Goal: Task Accomplishment & Management: Complete application form

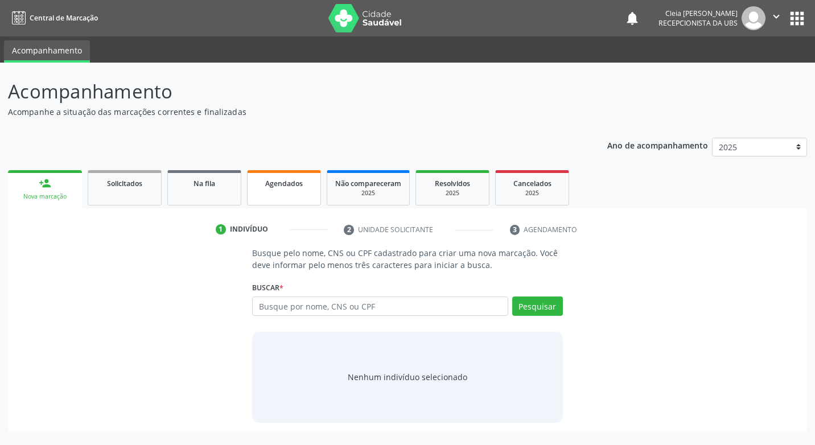
click at [291, 187] on span "Agendados" at bounding box center [284, 184] width 38 height 10
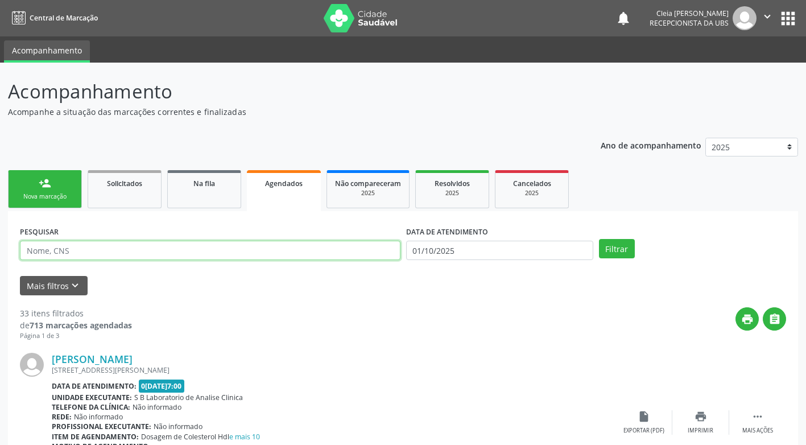
click at [252, 250] on input "text" at bounding box center [210, 250] width 381 height 19
type input "898002996737174"
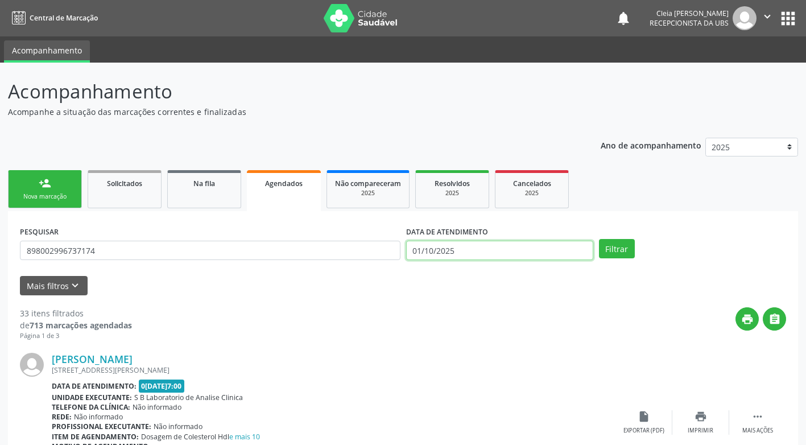
click at [487, 249] on input "01/10/2025" at bounding box center [499, 250] width 187 height 19
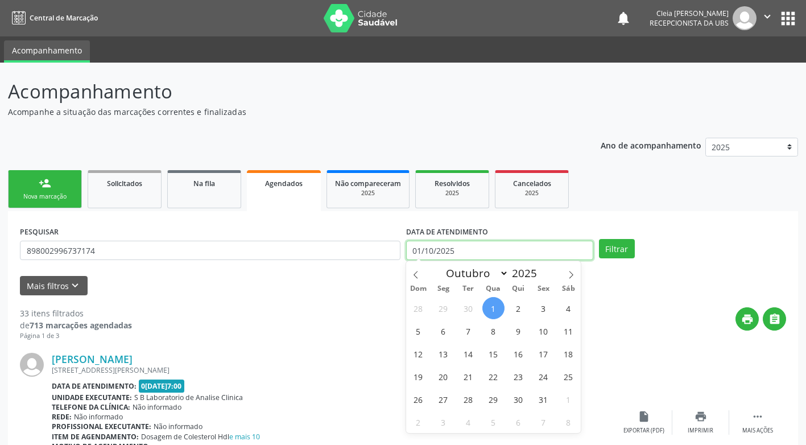
click at [487, 249] on input "01/10/2025" at bounding box center [499, 250] width 187 height 19
click at [442, 331] on span "6" at bounding box center [443, 331] width 22 height 22
type input "06/10/2025"
click at [442, 331] on span "6" at bounding box center [443, 331] width 22 height 22
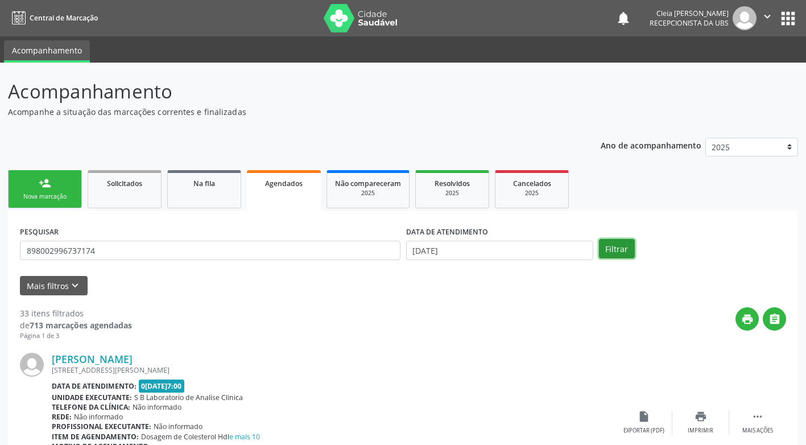
click at [617, 250] on button "Filtrar" at bounding box center [617, 248] width 36 height 19
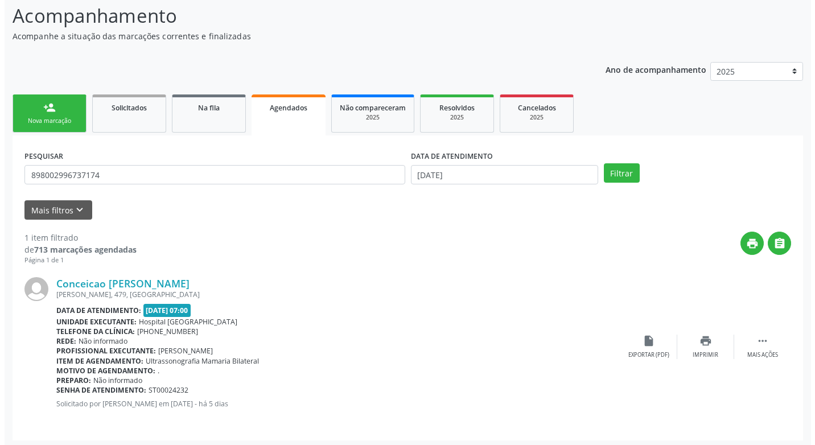
scroll to position [79, 0]
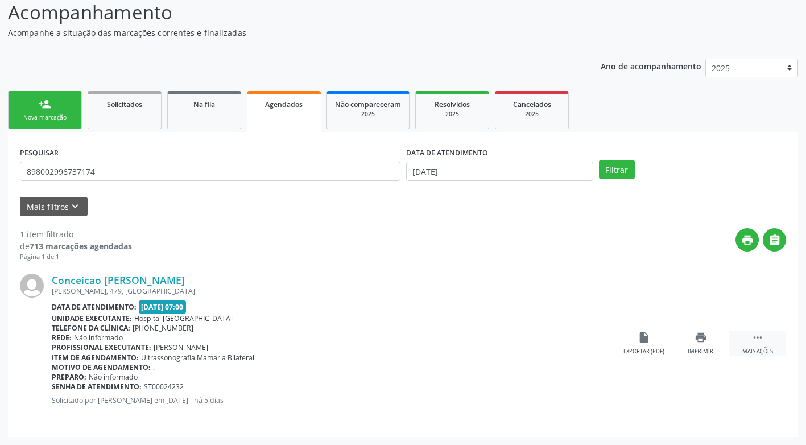
click at [764, 343] on icon "" at bounding box center [758, 337] width 13 height 13
click at [645, 352] on div "Cancelar" at bounding box center [643, 352] width 27 height 8
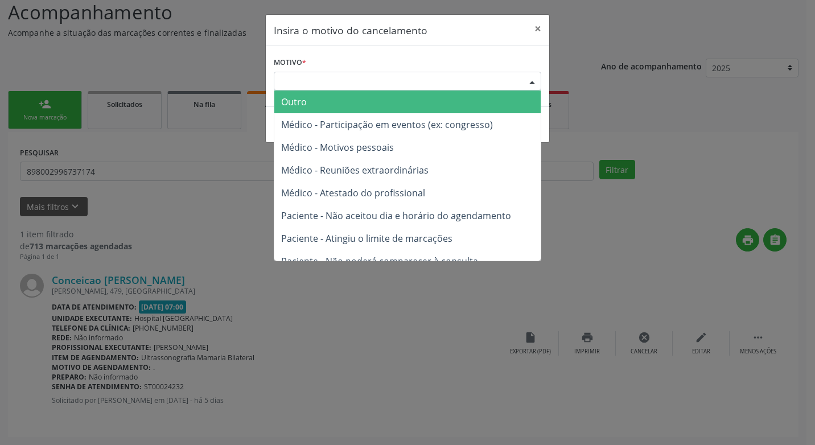
click at [414, 76] on div "Escolha o motivo" at bounding box center [407, 81] width 267 height 19
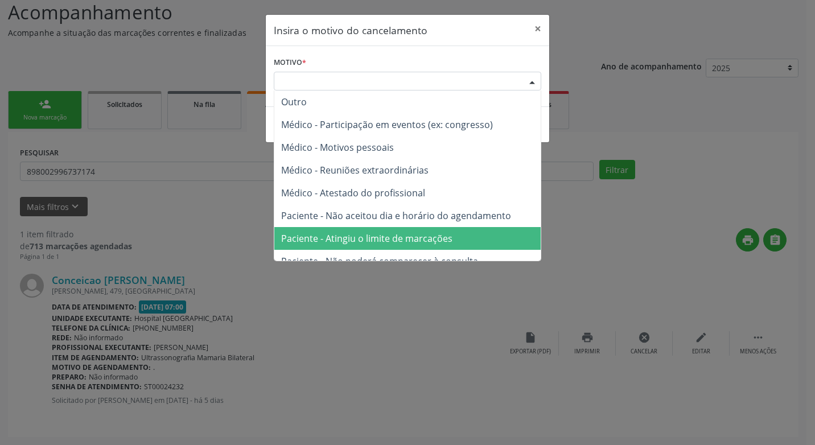
click at [425, 234] on span "Paciente - Atingiu o limite de marcações" at bounding box center [366, 238] width 171 height 13
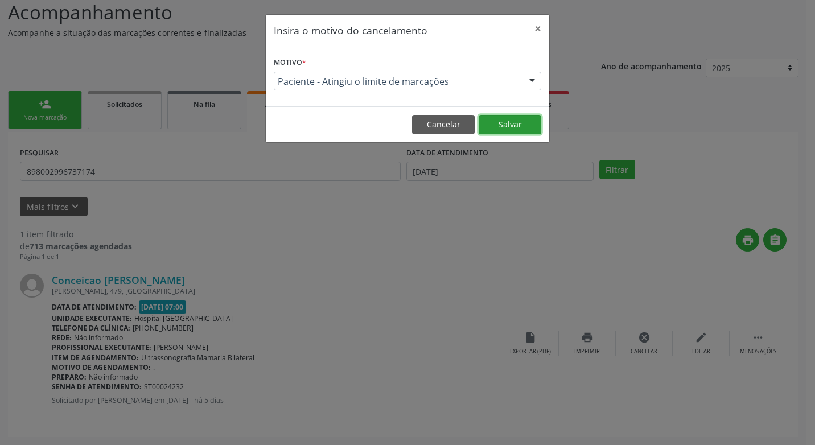
click at [511, 128] on button "Salvar" at bounding box center [510, 124] width 63 height 19
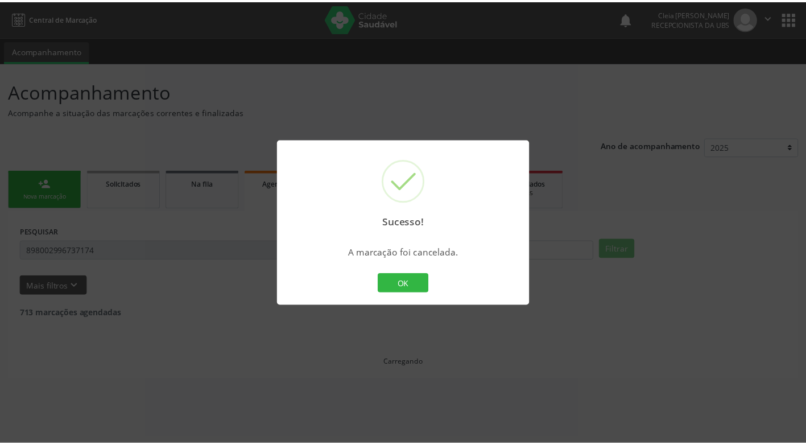
scroll to position [0, 0]
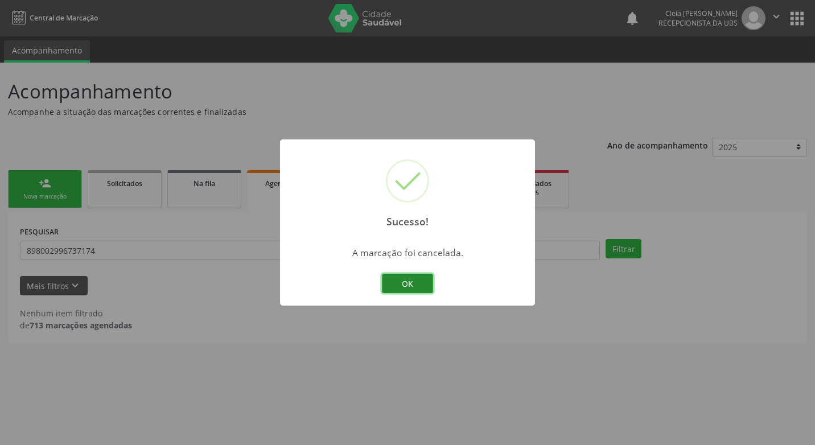
click at [418, 276] on button "OK" at bounding box center [407, 283] width 51 height 19
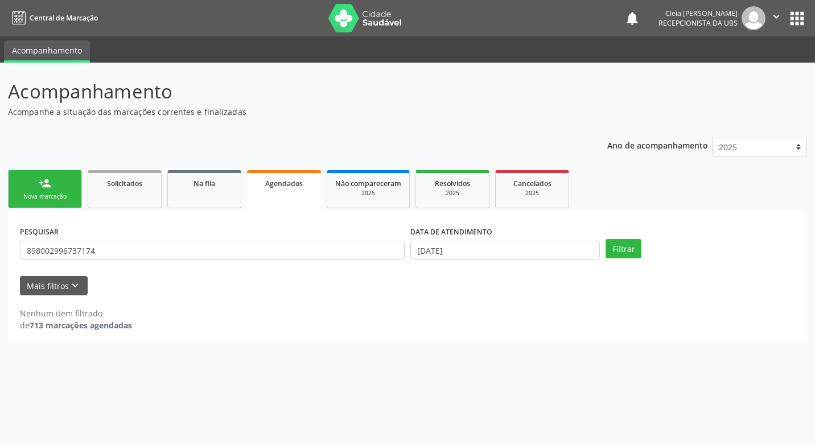
click at [46, 199] on div "Nova marcação" at bounding box center [45, 196] width 57 height 9
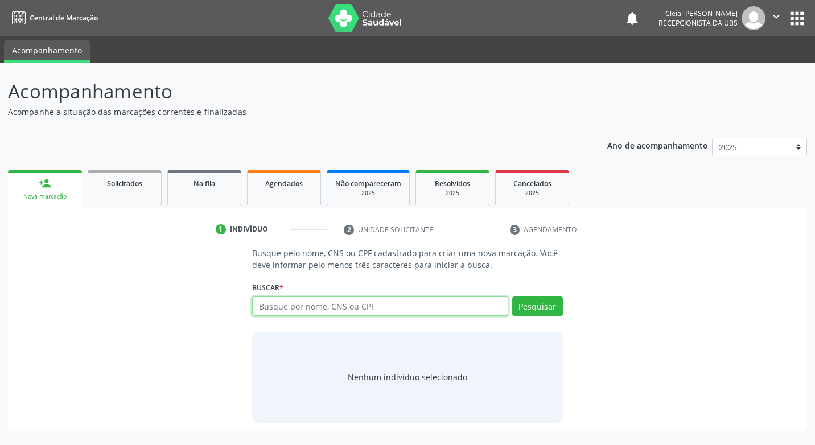
click at [304, 302] on input "text" at bounding box center [379, 305] width 255 height 19
type input "08761557439"
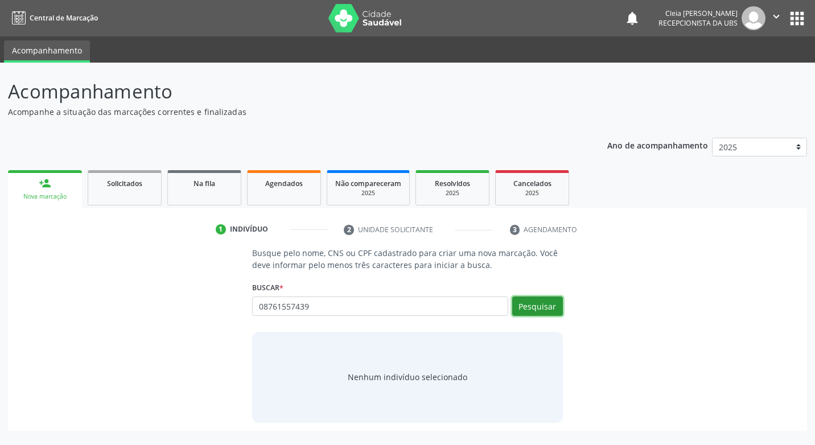
click at [543, 302] on button "Pesquisar" at bounding box center [537, 305] width 51 height 19
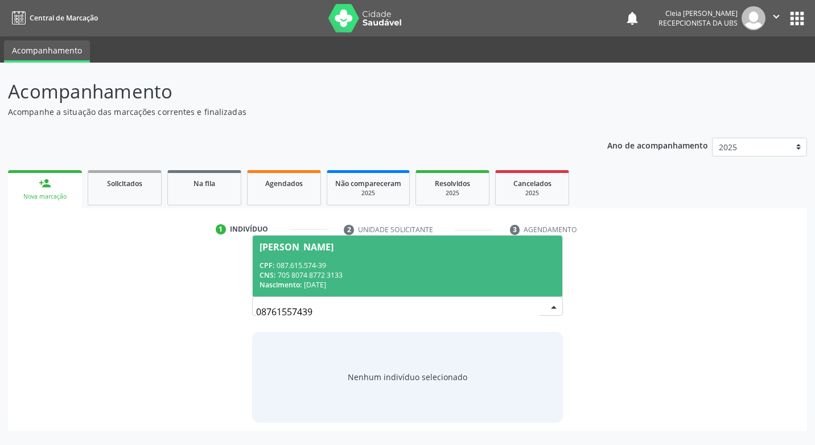
click at [453, 272] on div "CNS: 705 8074 8772 3133" at bounding box center [406, 275] width 295 height 10
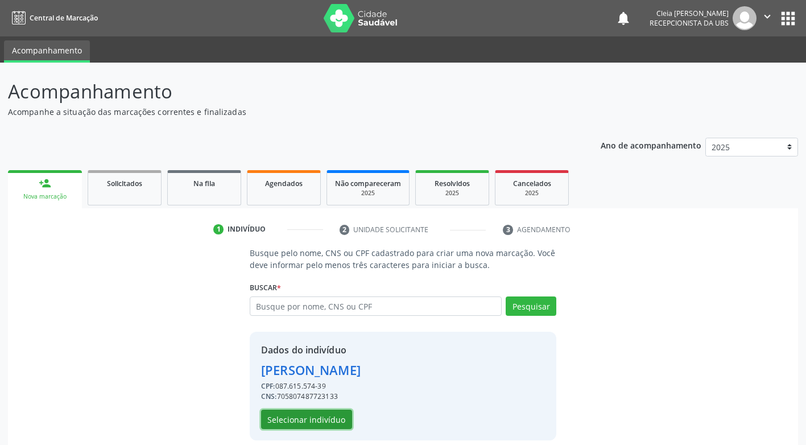
click at [330, 421] on button "Selecionar indivíduo" at bounding box center [306, 419] width 91 height 19
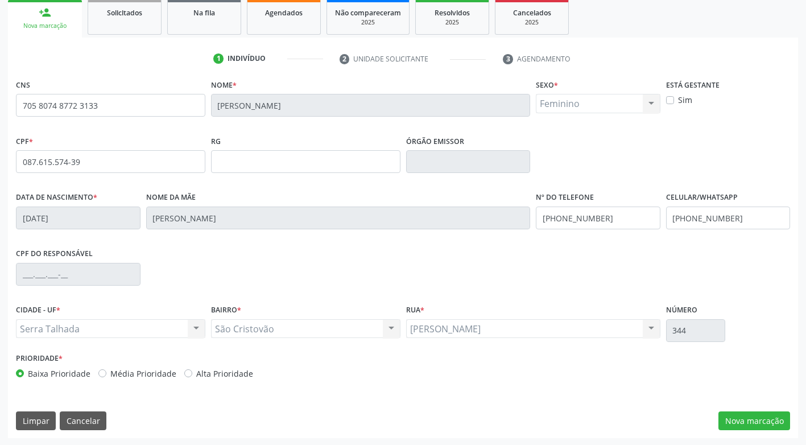
scroll to position [172, 0]
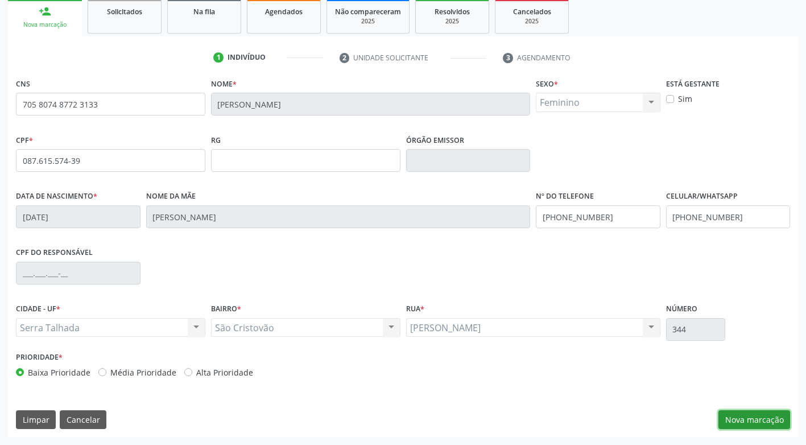
click at [767, 422] on button "Nova marcação" at bounding box center [755, 419] width 72 height 19
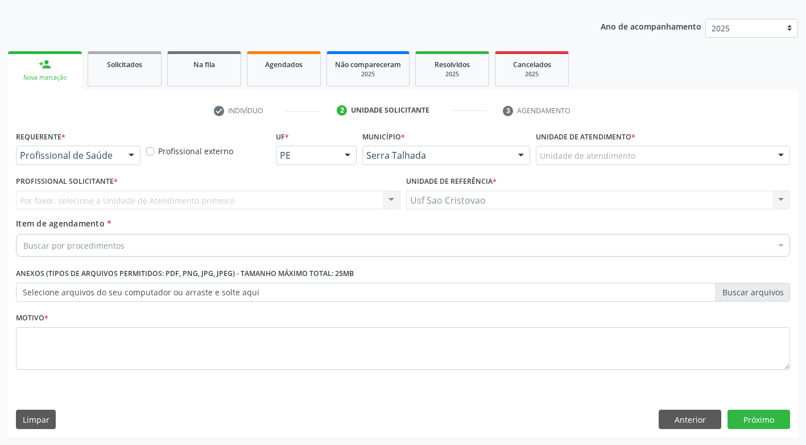
click at [209, 246] on div "Buscar por procedimentos" at bounding box center [403, 245] width 774 height 23
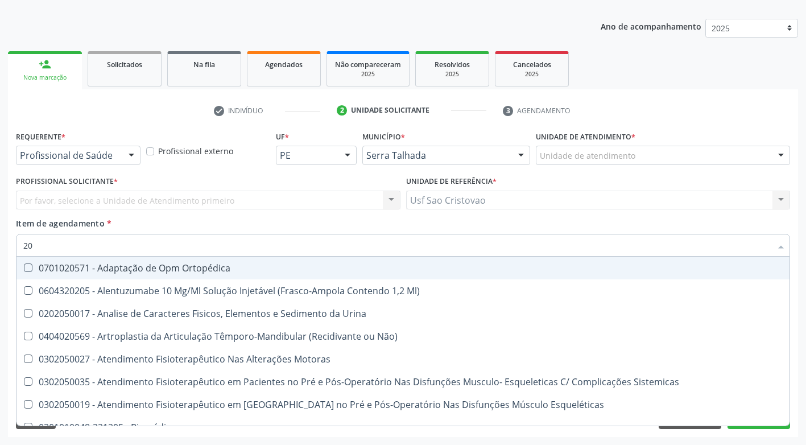
type input "2"
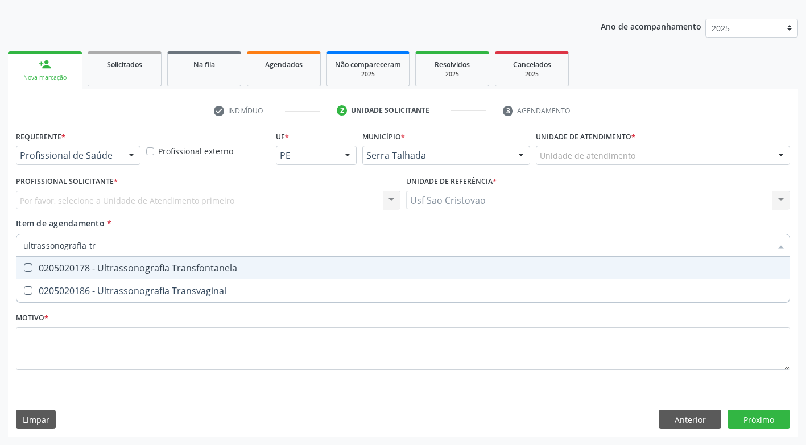
type input "ultrassonografia tra"
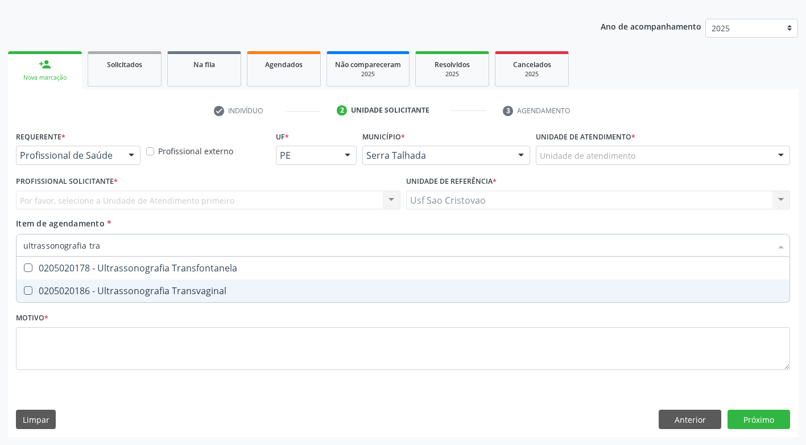
click at [25, 290] on Transvaginal at bounding box center [28, 290] width 9 height 9
click at [24, 290] on Transvaginal "checkbox" at bounding box center [20, 290] width 7 height 7
checkbox Transvaginal "true"
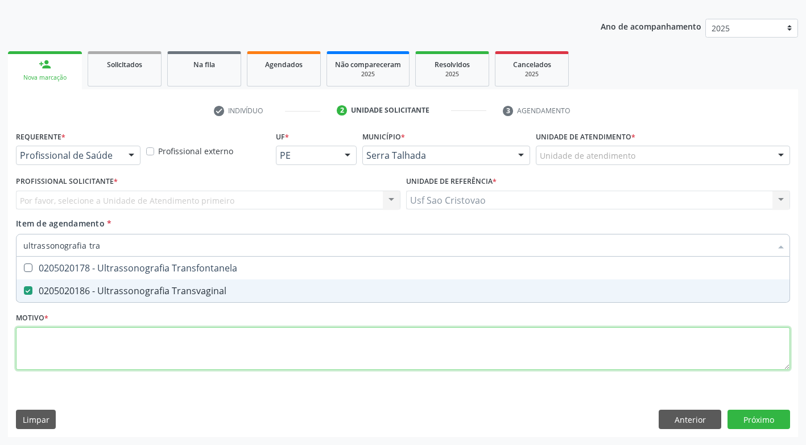
click at [88, 351] on div "Requerente * Profissional de Saúde Profissional de Saúde Paciente Nenhum result…" at bounding box center [403, 257] width 774 height 258
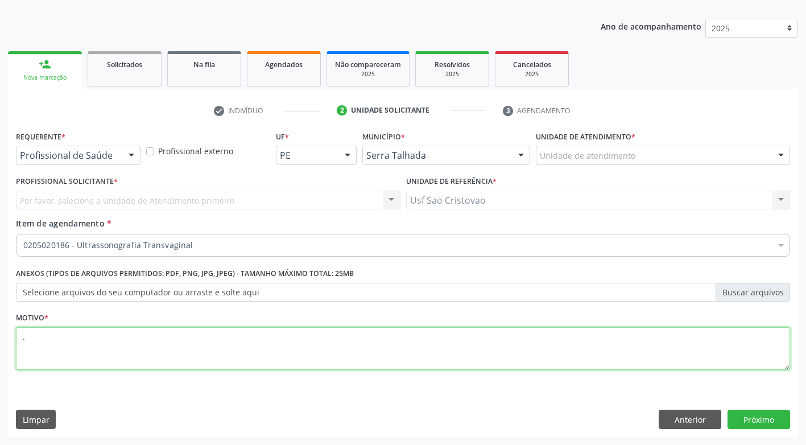
type textarea "."
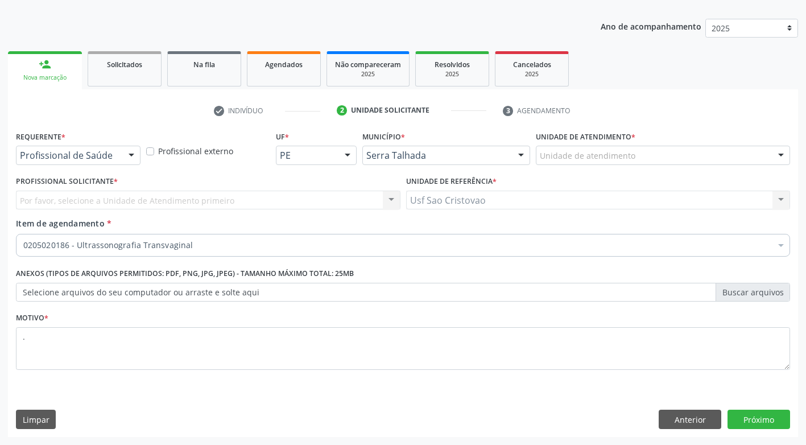
click at [342, 401] on div "Requerente * Profissional de Saúde Profissional de Saúde Paciente Nenhum result…" at bounding box center [403, 282] width 790 height 309
click at [773, 421] on button "Próximo" at bounding box center [759, 419] width 63 height 19
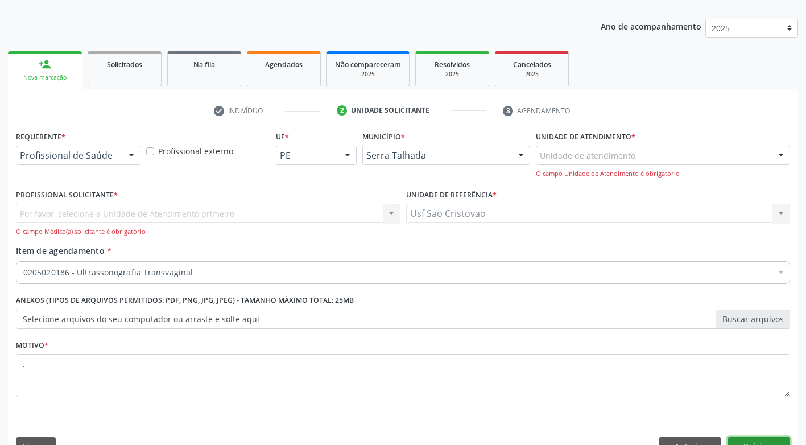
scroll to position [146, 0]
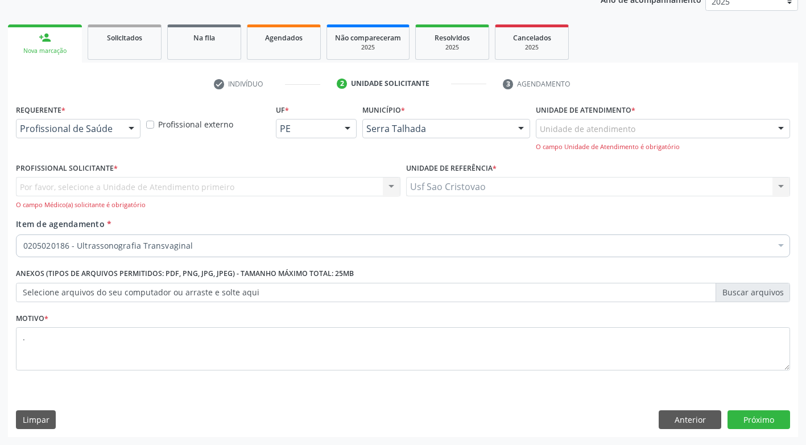
click at [136, 129] on div at bounding box center [131, 128] width 17 height 19
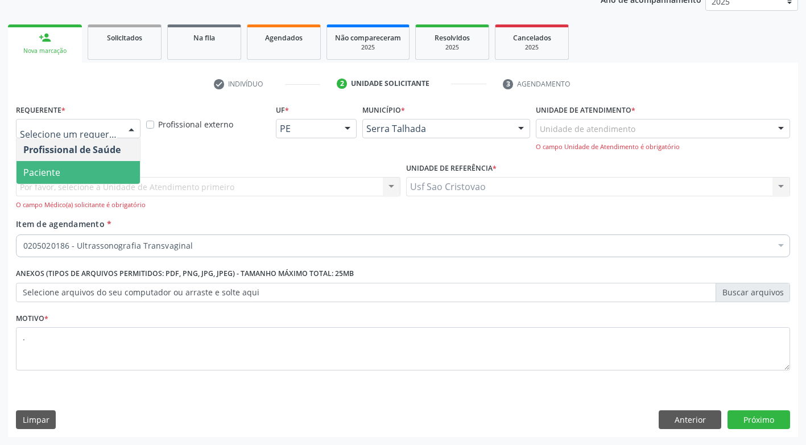
click at [122, 174] on span "Paciente" at bounding box center [78, 172] width 123 height 23
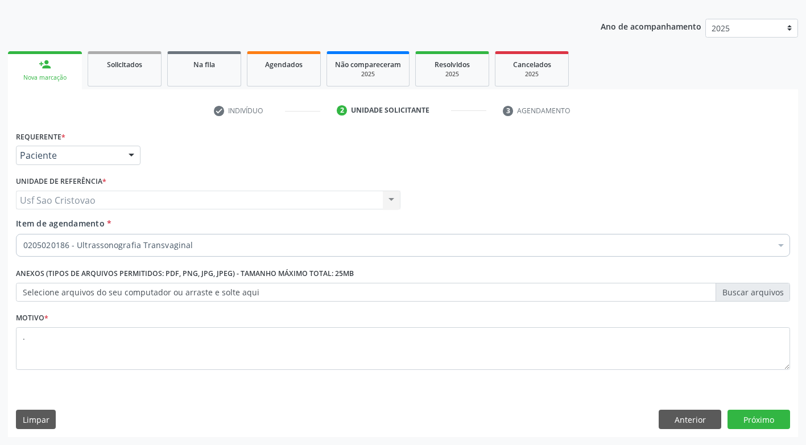
scroll to position [119, 0]
click at [757, 418] on button "Próximo" at bounding box center [759, 419] width 63 height 19
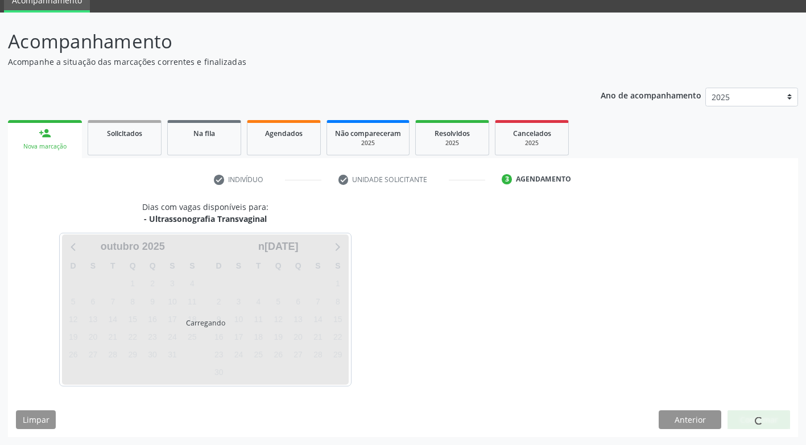
scroll to position [50, 0]
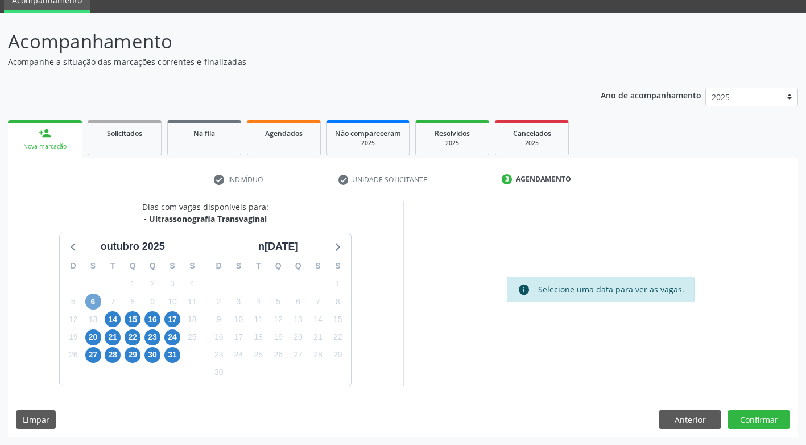
click at [96, 298] on span "6" at bounding box center [93, 302] width 16 height 16
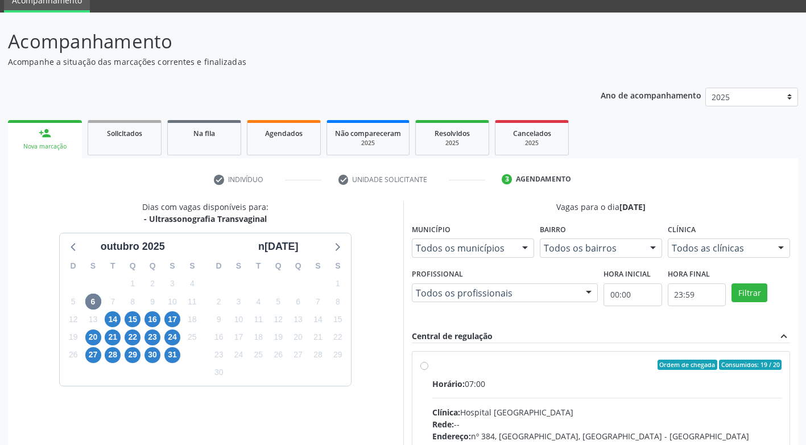
click at [432, 368] on label "Ordem de chegada Consumidos: 19 / 20 Horário: 07:00 Clínica: Hospital Sao Franc…" at bounding box center [607, 447] width 350 height 175
click at [426, 368] on input "Ordem de chegada Consumidos: 19 / 20 Horário: 07:00 Clínica: Hospital Sao Franc…" at bounding box center [425, 365] width 8 height 10
radio input "true"
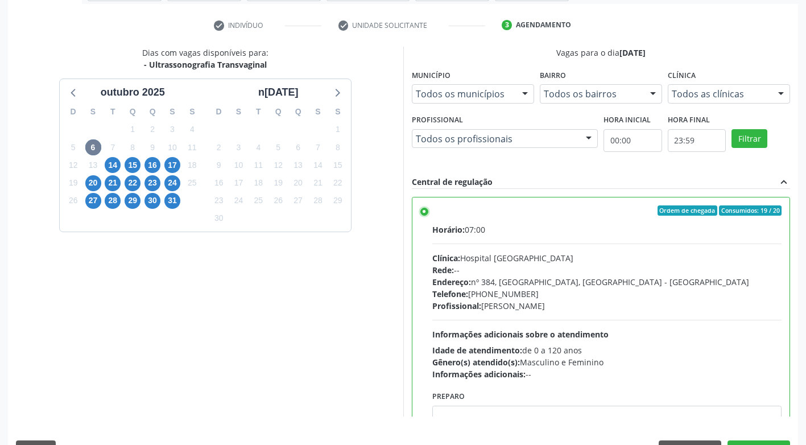
scroll to position [235, 0]
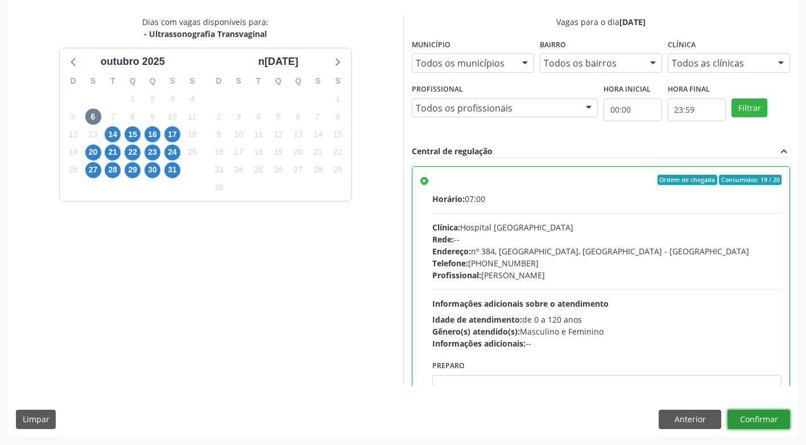
click at [759, 423] on button "Confirmar" at bounding box center [759, 419] width 63 height 19
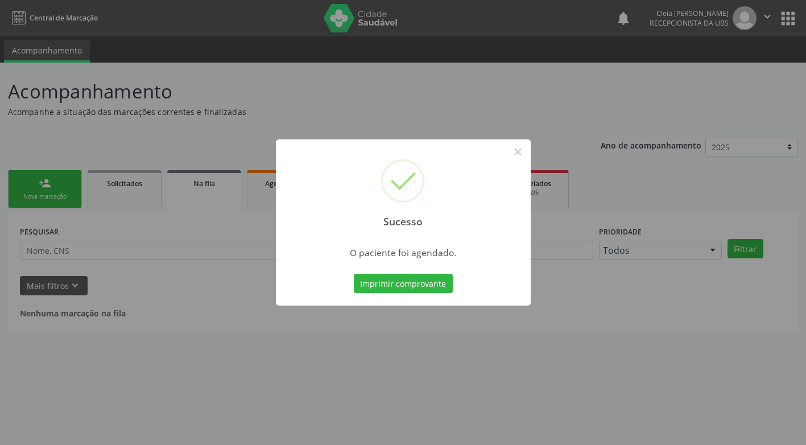
scroll to position [0, 0]
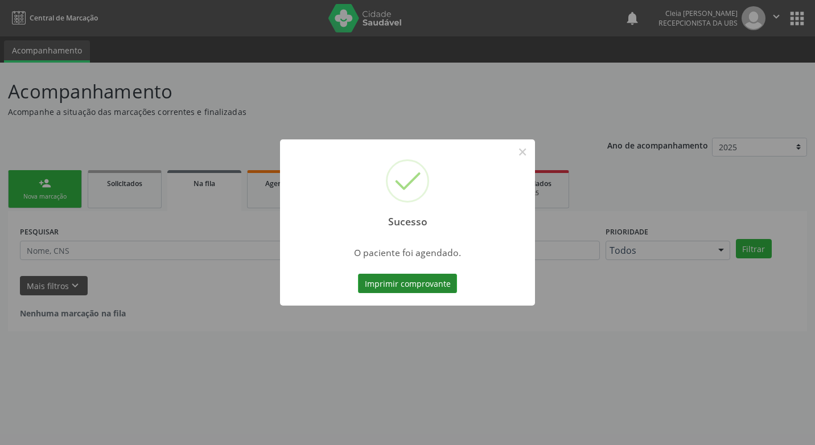
click at [423, 281] on button "Imprimir comprovante" at bounding box center [407, 283] width 99 height 19
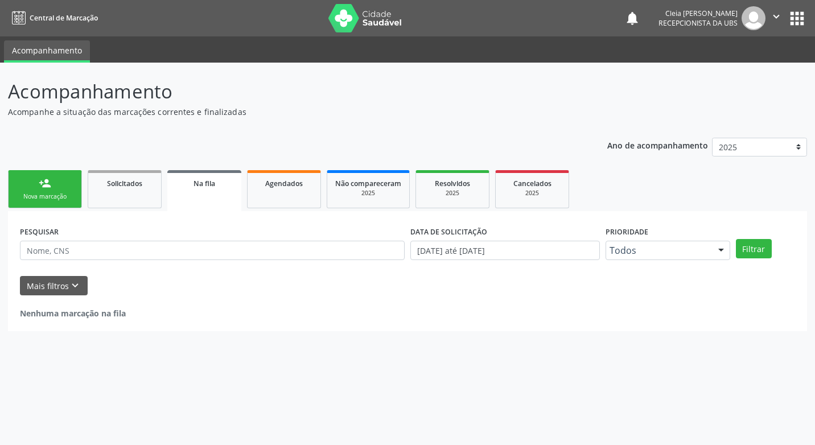
drag, startPoint x: 39, startPoint y: 181, endPoint x: 57, endPoint y: 191, distance: 20.9
click at [39, 181] on div "person_add" at bounding box center [45, 183] width 13 height 13
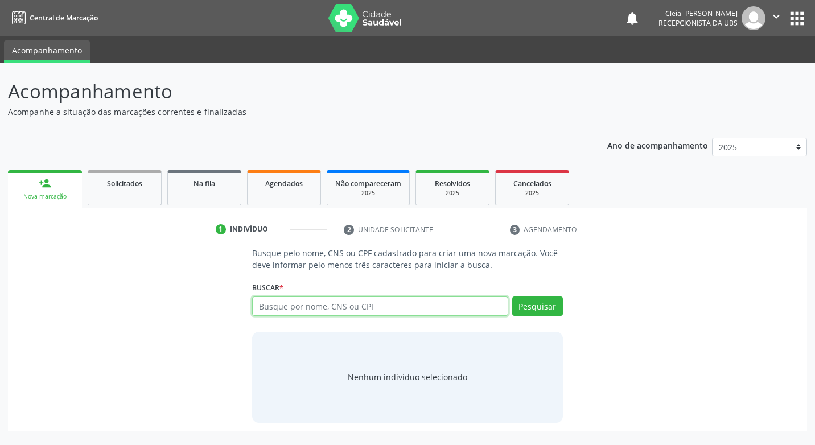
click at [306, 308] on input "text" at bounding box center [379, 305] width 255 height 19
type input "00429161433"
click at [545, 306] on button "Pesquisar" at bounding box center [537, 305] width 51 height 19
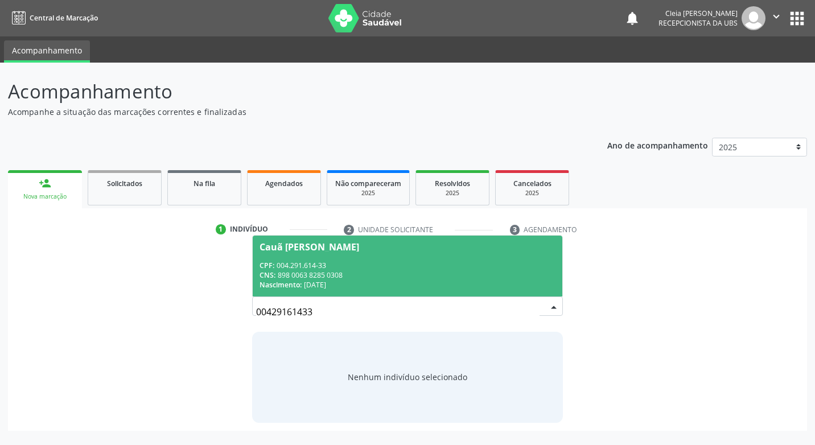
click at [361, 266] on div "CPF: 004.291.614-33" at bounding box center [406, 266] width 295 height 10
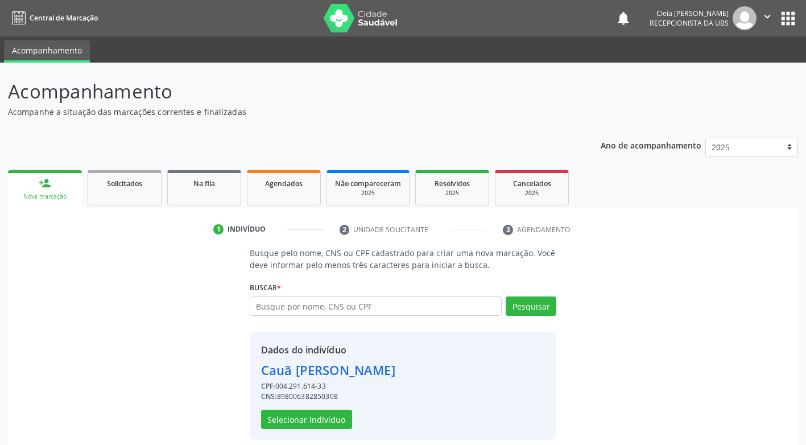
scroll to position [11, 0]
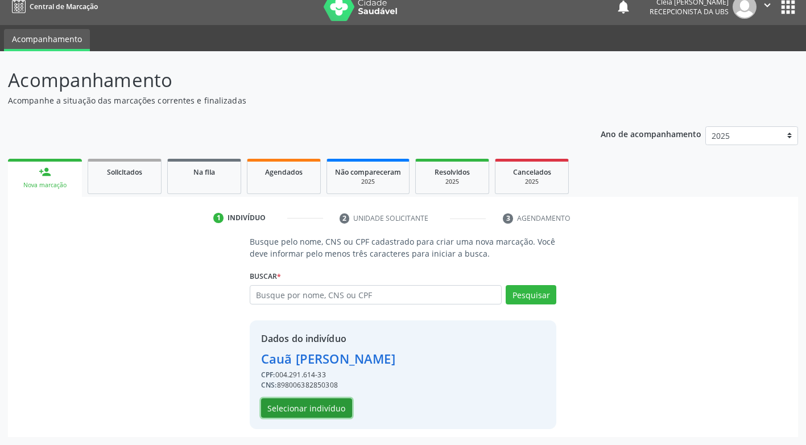
click at [293, 410] on button "Selecionar indivíduo" at bounding box center [306, 407] width 91 height 19
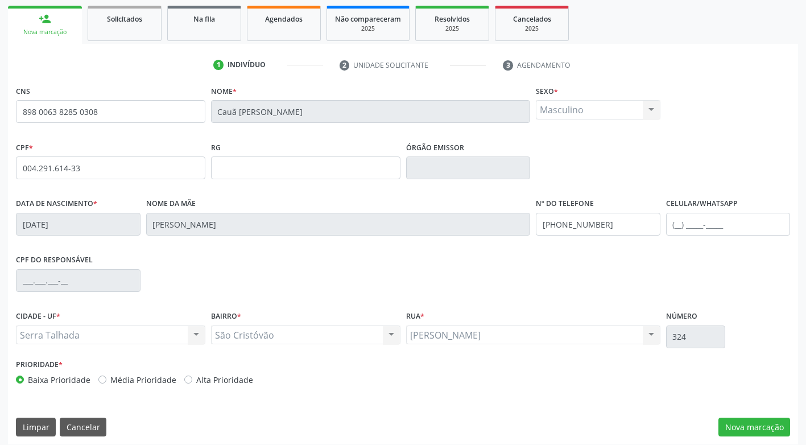
scroll to position [172, 0]
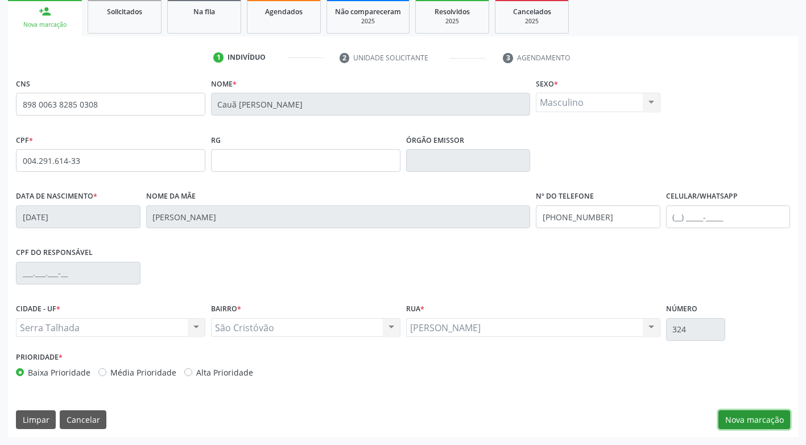
click at [751, 424] on button "Nova marcação" at bounding box center [755, 419] width 72 height 19
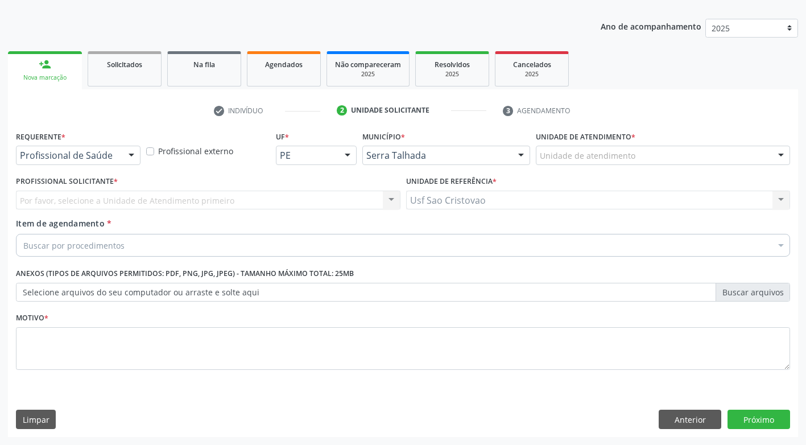
scroll to position [119, 0]
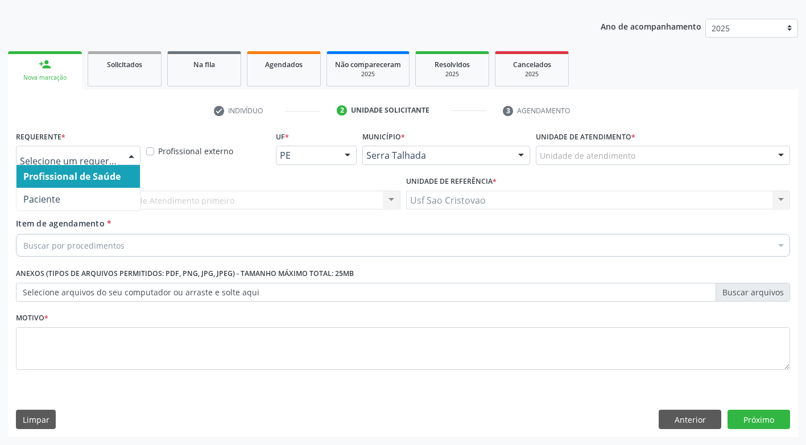
click at [133, 153] on div at bounding box center [131, 155] width 17 height 19
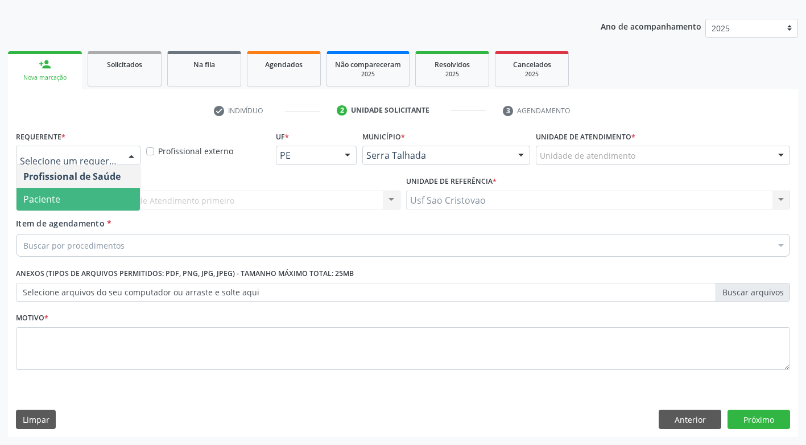
click at [107, 197] on span "Paciente" at bounding box center [78, 199] width 123 height 23
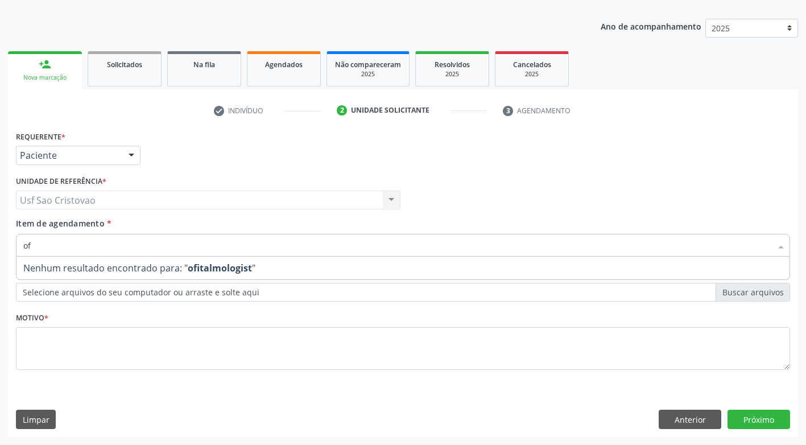
type input "o"
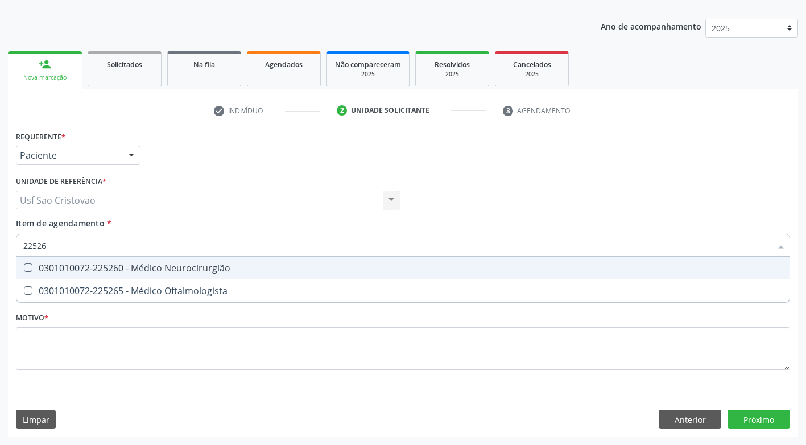
type input "225265"
click at [30, 267] on Oftalmologista at bounding box center [28, 267] width 9 height 9
click at [24, 267] on Oftalmologista "checkbox" at bounding box center [20, 267] width 7 height 7
checkbox Oftalmologista "true"
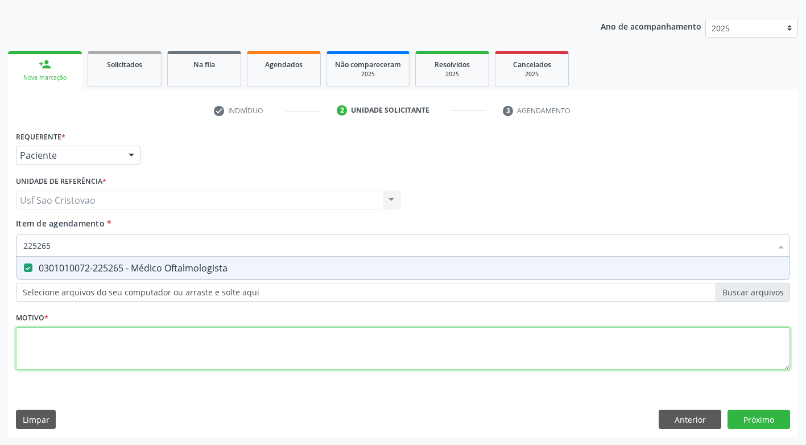
click at [93, 356] on div "Requerente * Paciente Profissional de Saúde Paciente Nenhum resultado encontrad…" at bounding box center [403, 257] width 774 height 258
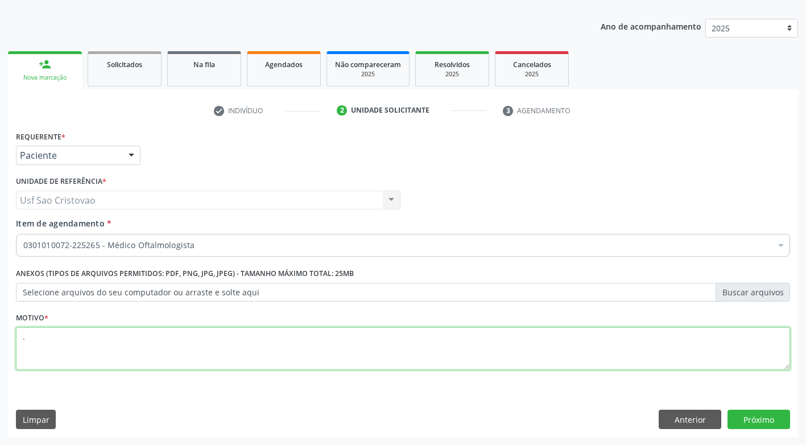
type textarea "."
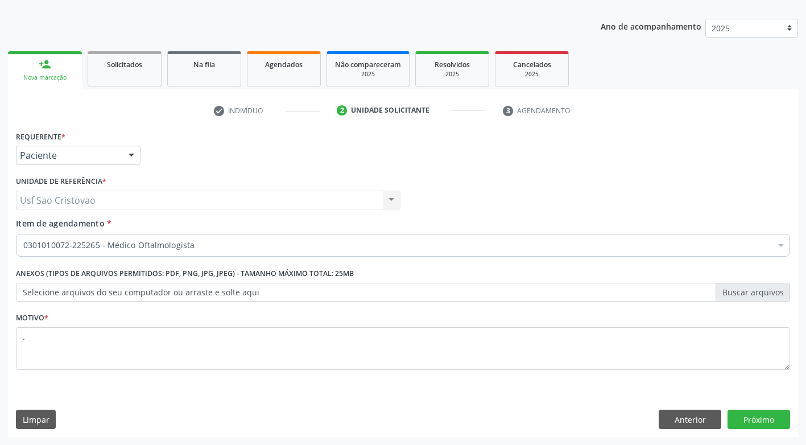
click at [359, 407] on div "Requerente * Paciente Profissional de Saúde Paciente Nenhum resultado encontrad…" at bounding box center [403, 282] width 790 height 309
click at [763, 422] on button "Próximo" at bounding box center [759, 419] width 63 height 19
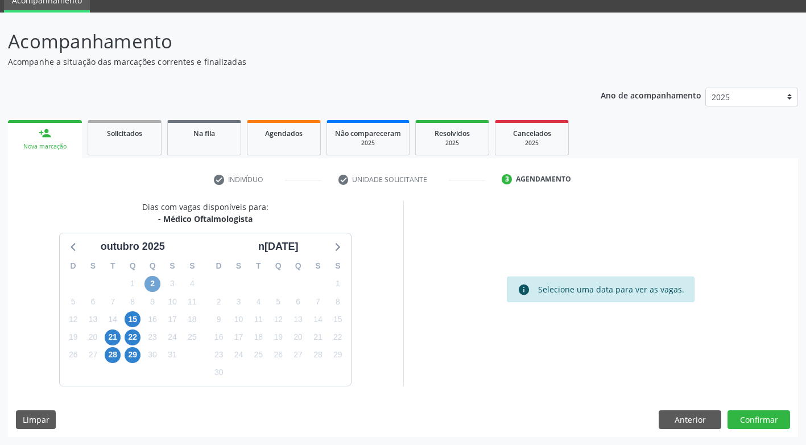
click at [154, 280] on span "2" at bounding box center [153, 284] width 16 height 16
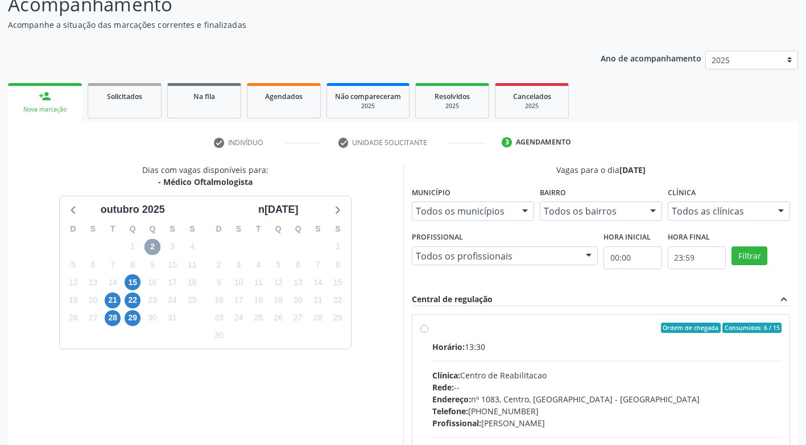
scroll to position [107, 0]
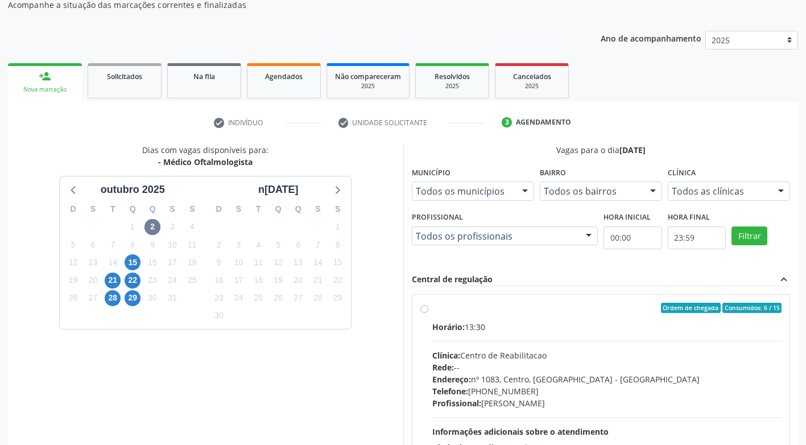
click at [432, 310] on label "Ordem de chegada Consumidos: 6 / 15 Horário: 13:30 Clínica: Centro de Reabilita…" at bounding box center [607, 390] width 350 height 175
click at [422, 310] on input "Ordem de chegada Consumidos: 6 / 15 Horário: 13:30 Clínica: Centro de Reabilita…" at bounding box center [425, 308] width 8 height 10
radio input "true"
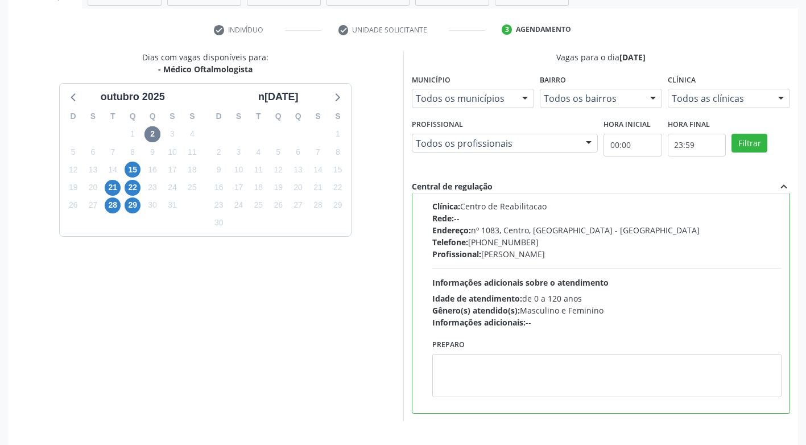
scroll to position [235, 0]
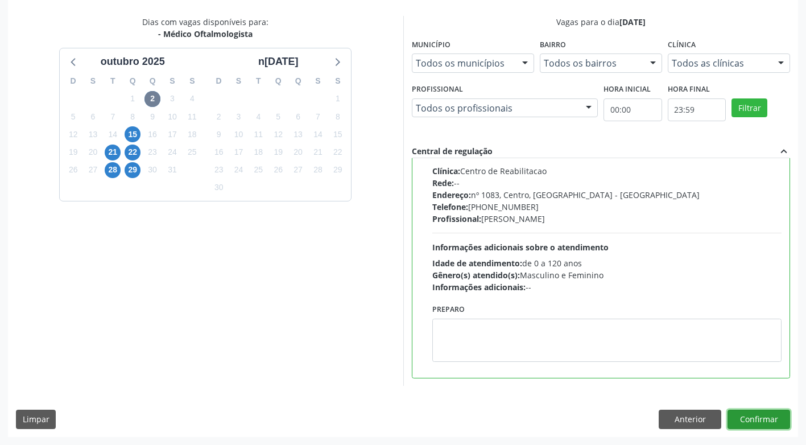
click at [752, 419] on button "Confirmar" at bounding box center [759, 419] width 63 height 19
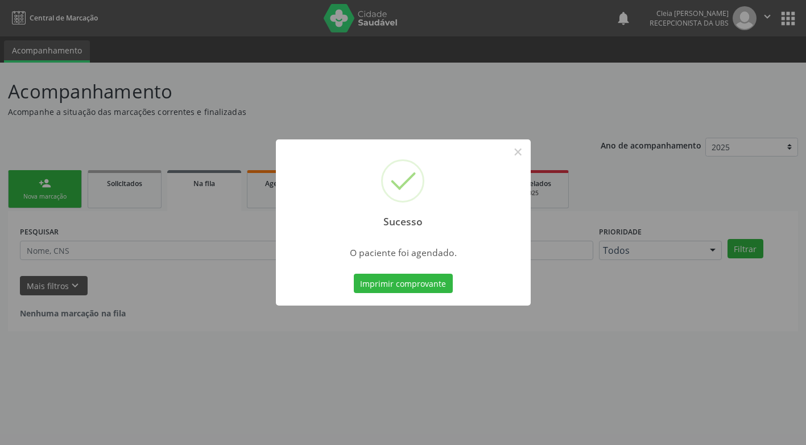
scroll to position [0, 0]
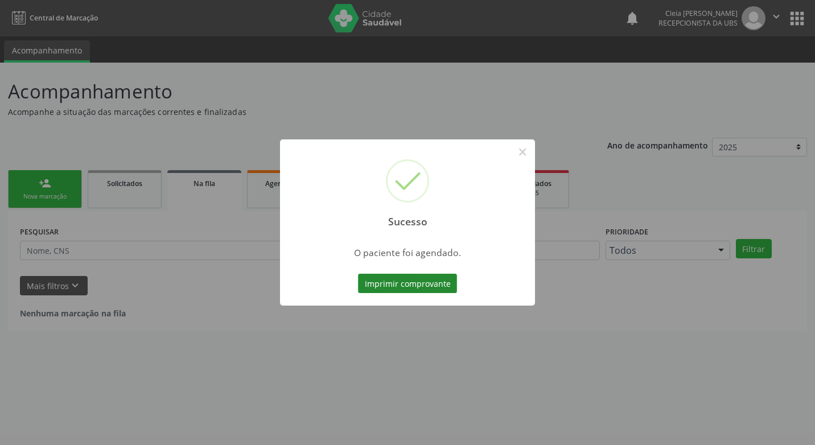
click at [423, 287] on button "Imprimir comprovante" at bounding box center [407, 283] width 99 height 19
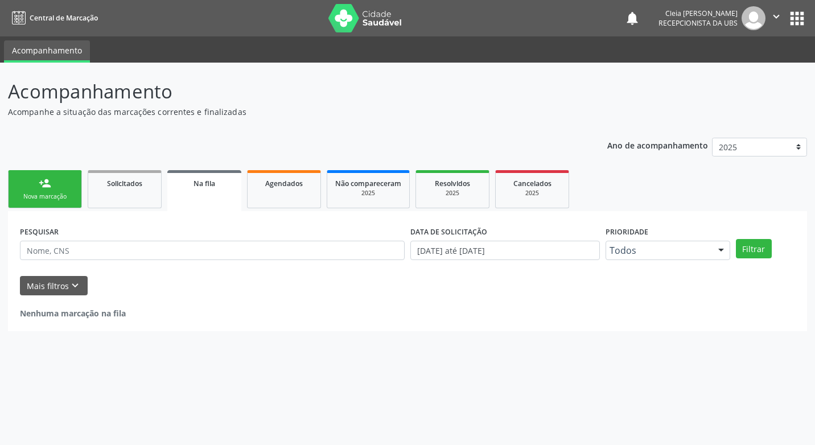
drag, startPoint x: 62, startPoint y: 179, endPoint x: 61, endPoint y: 185, distance: 5.7
click at [62, 179] on link "person_add Nova marcação" at bounding box center [45, 189] width 74 height 38
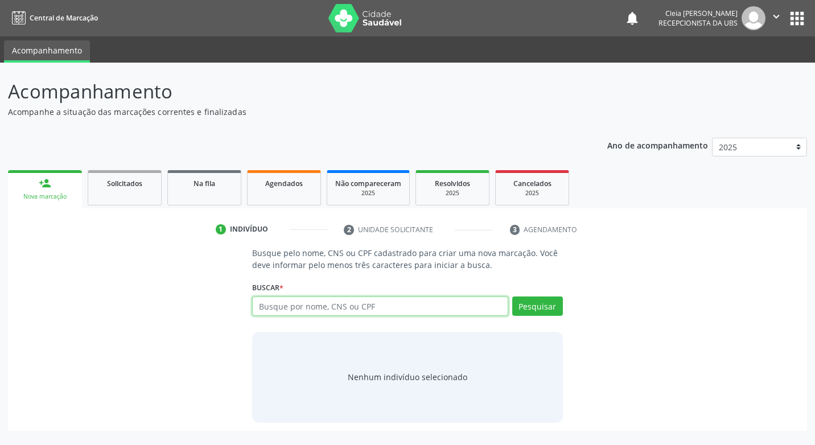
click at [408, 305] on input "text" at bounding box center [379, 305] width 255 height 19
type input "708008355093127"
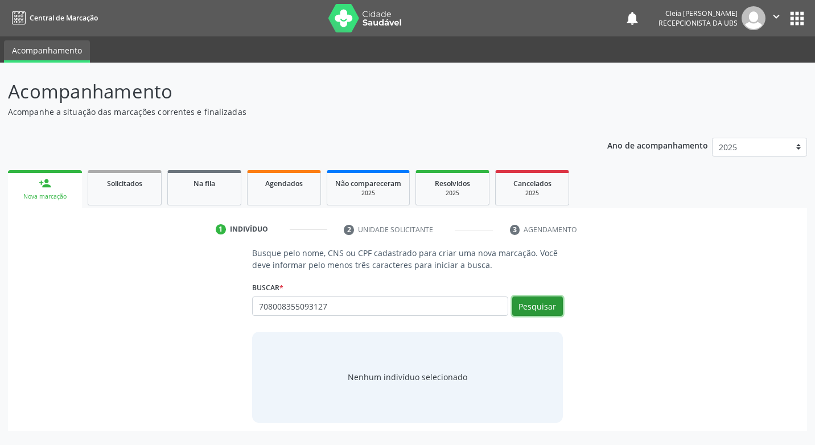
click at [554, 306] on button "Pesquisar" at bounding box center [537, 305] width 51 height 19
type input "708008355093127"
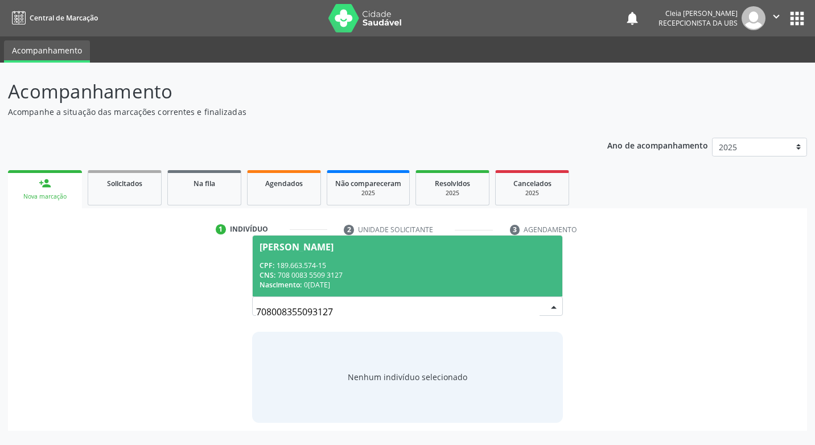
click at [505, 274] on div "CNS: 708 0083 5509 3127" at bounding box center [406, 275] width 295 height 10
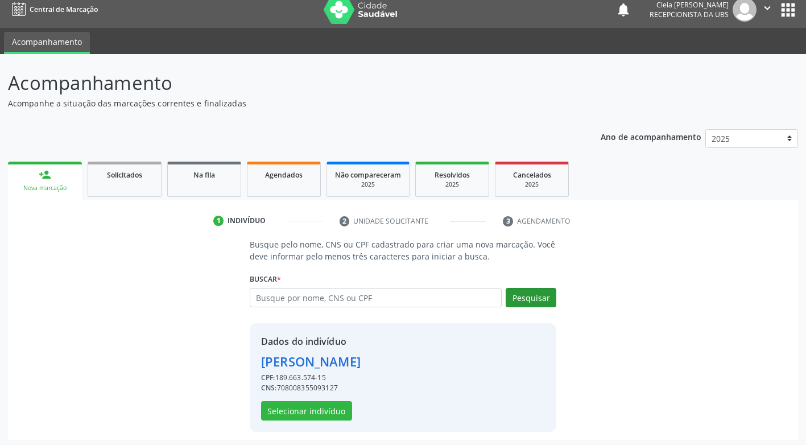
scroll to position [11, 0]
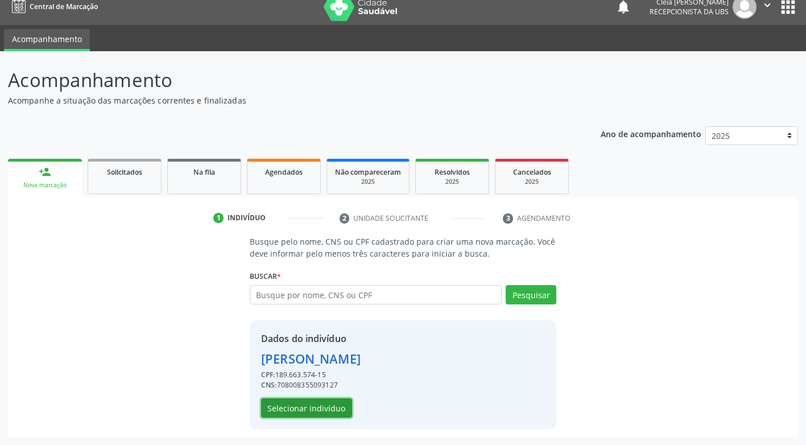
click at [344, 408] on button "Selecionar indivíduo" at bounding box center [306, 407] width 91 height 19
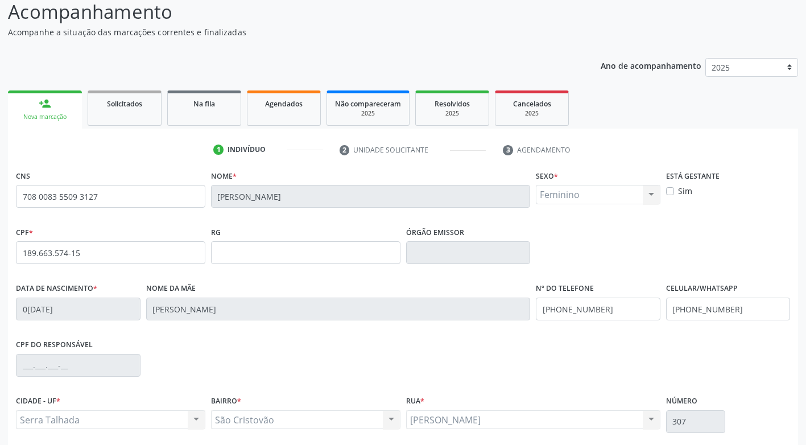
scroll to position [172, 0]
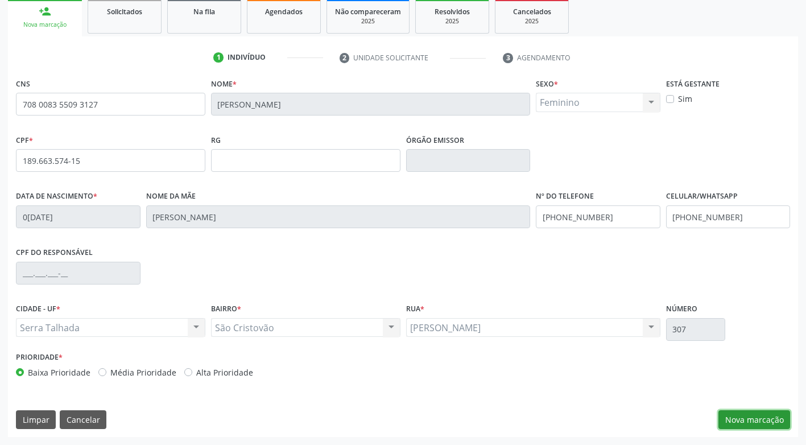
click at [731, 419] on button "Nova marcação" at bounding box center [755, 419] width 72 height 19
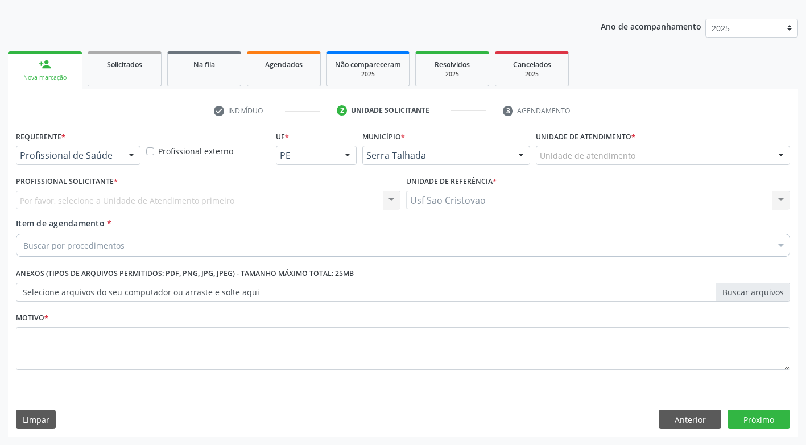
scroll to position [119, 0]
click at [135, 155] on div at bounding box center [131, 155] width 17 height 19
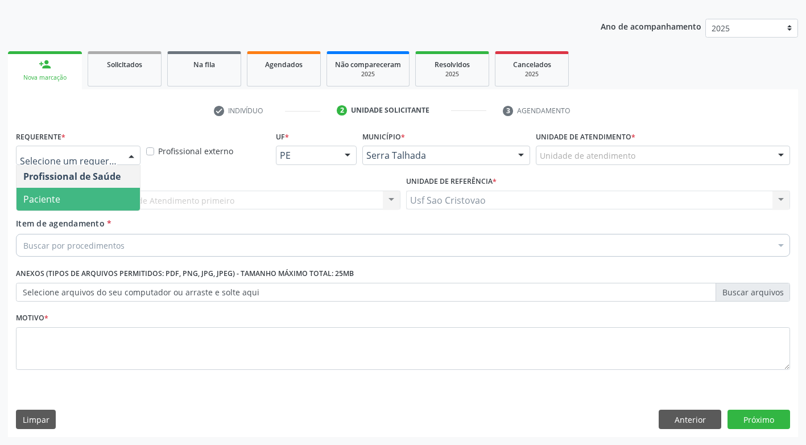
click at [117, 194] on span "Paciente" at bounding box center [78, 199] width 123 height 23
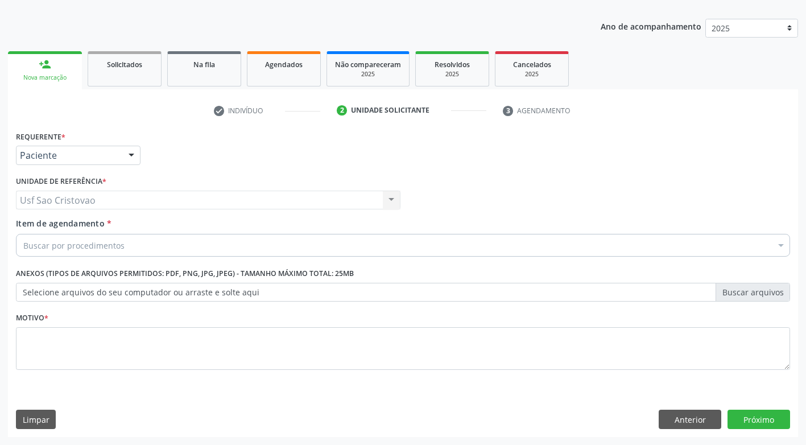
click at [133, 248] on div "Buscar por procedimentos" at bounding box center [403, 245] width 774 height 23
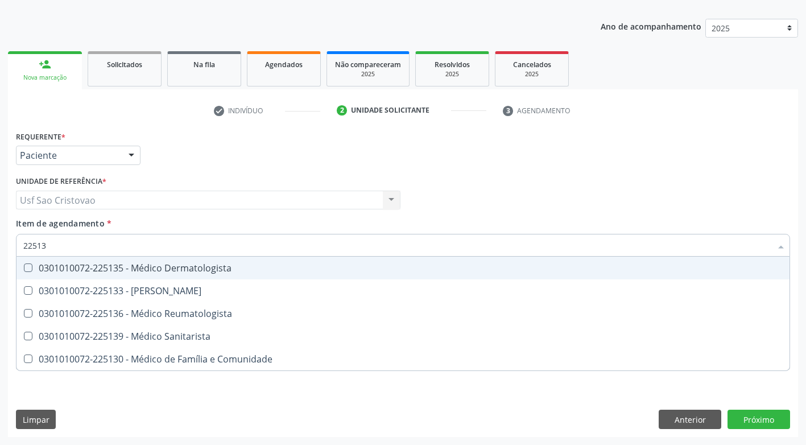
type input "225135"
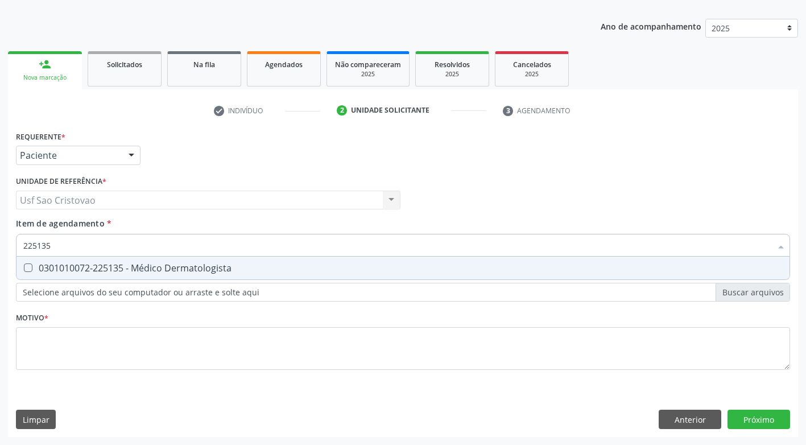
drag, startPoint x: 25, startPoint y: 267, endPoint x: 121, endPoint y: 316, distance: 107.1
click at [26, 268] on Dermatologista at bounding box center [28, 267] width 9 height 9
click at [24, 268] on Dermatologista "checkbox" at bounding box center [20, 267] width 7 height 7
checkbox Dermatologista "true"
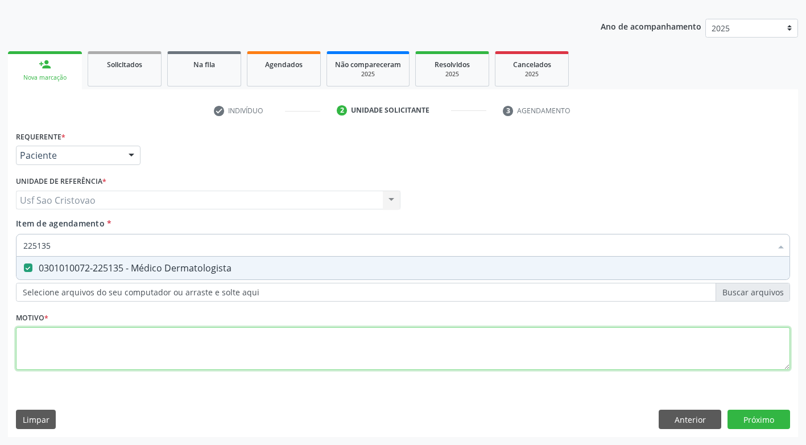
click at [127, 343] on div "Requerente * Paciente Profissional de Saúde Paciente Nenhum resultado encontrad…" at bounding box center [403, 257] width 774 height 258
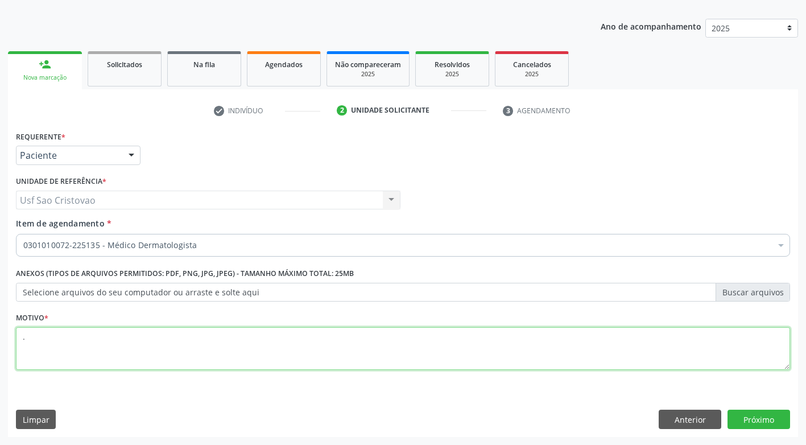
type textarea "."
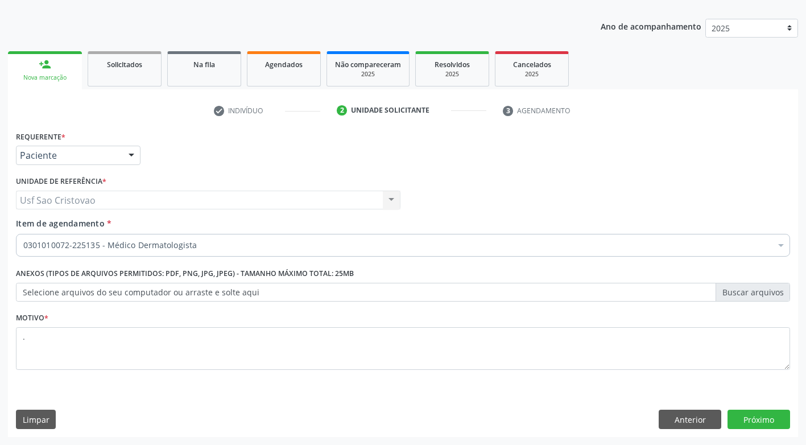
click at [574, 405] on div "Requerente * Paciente Profissional de Saúde Paciente Nenhum resultado encontrad…" at bounding box center [403, 282] width 790 height 309
click at [774, 415] on button "Próximo" at bounding box center [759, 419] width 63 height 19
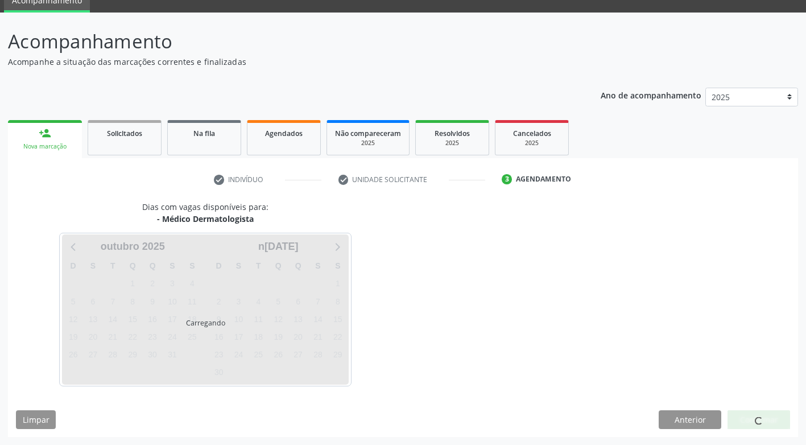
scroll to position [50, 0]
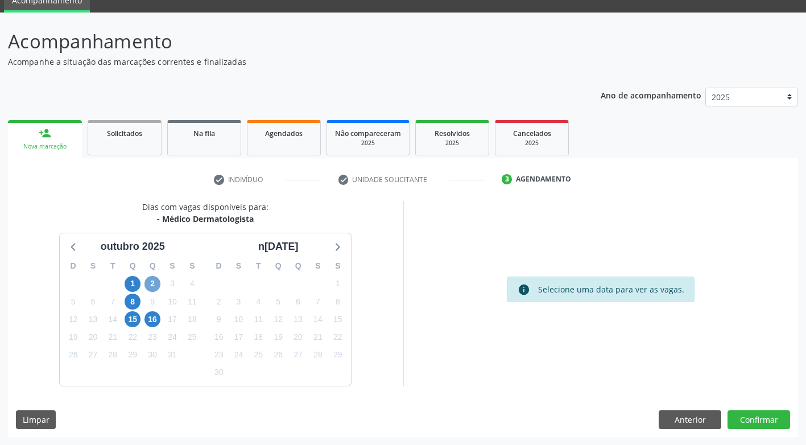
click at [153, 284] on span "2" at bounding box center [153, 284] width 16 height 16
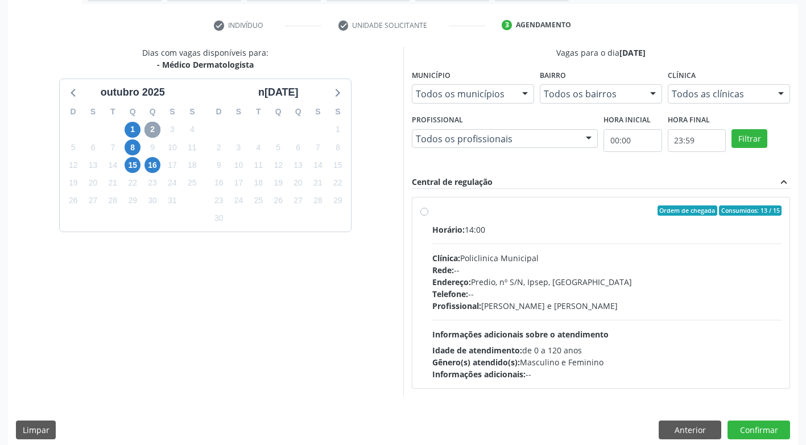
scroll to position [215, 0]
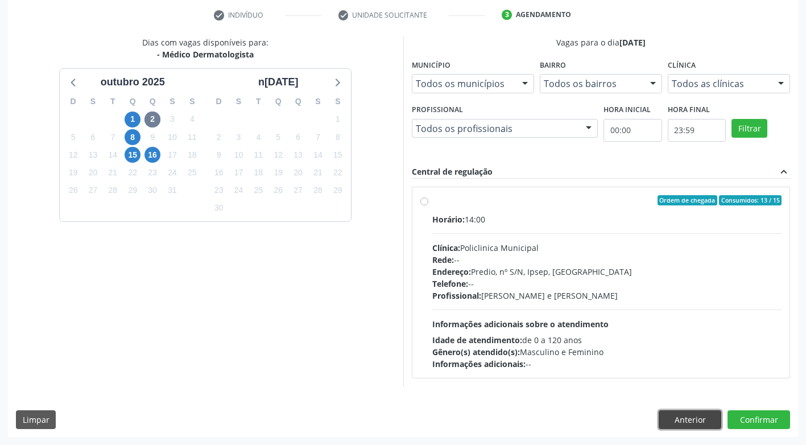
click at [698, 423] on button "Anterior" at bounding box center [690, 419] width 63 height 19
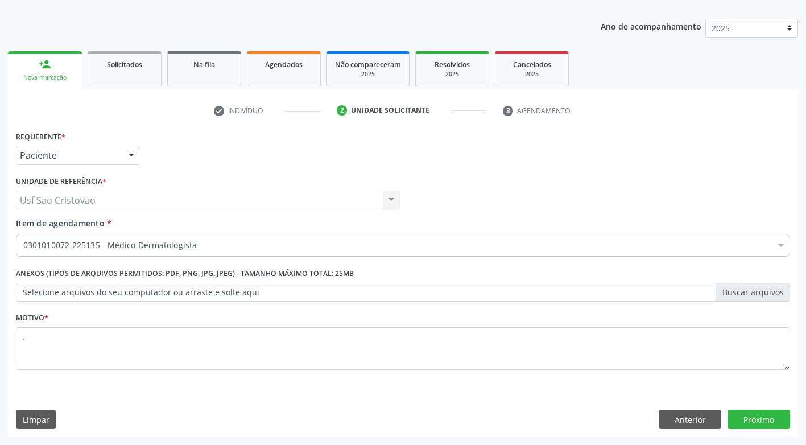
scroll to position [119, 0]
click at [698, 423] on button "Anterior" at bounding box center [690, 419] width 63 height 19
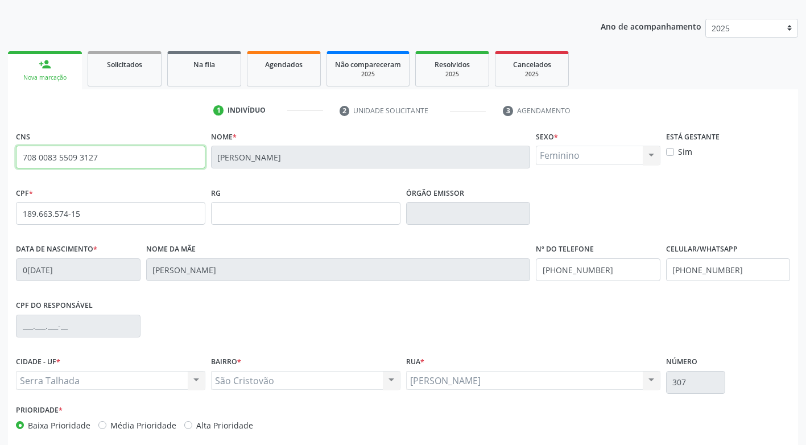
drag, startPoint x: 106, startPoint y: 150, endPoint x: -2, endPoint y: 226, distance: 132.6
click at [0, 226] on html "Central de Marcação notifications Cleia Rejane Pereira da Silva Mello Recepcion…" at bounding box center [403, 103] width 806 height 445
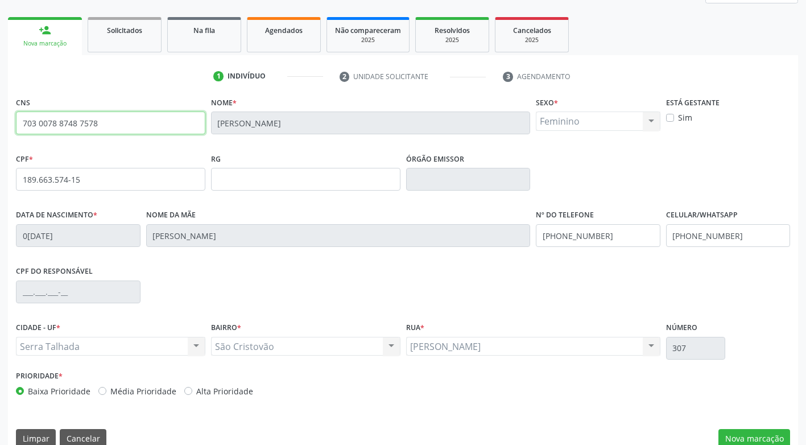
scroll to position [172, 0]
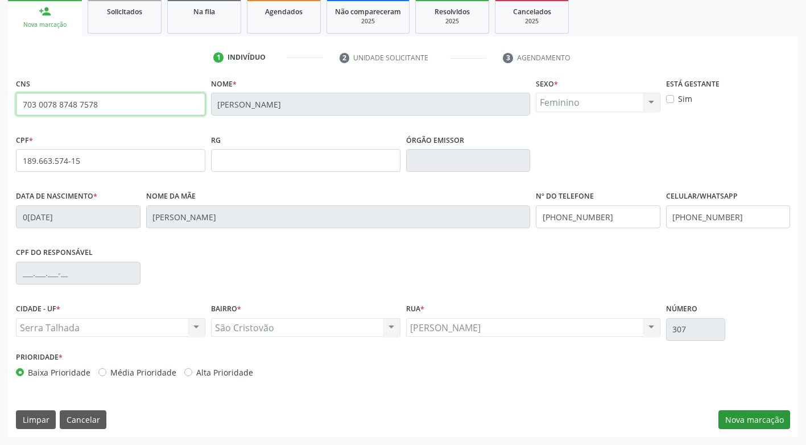
type input "703 0078 8748 7578"
click at [761, 422] on button "Nova marcação" at bounding box center [755, 419] width 72 height 19
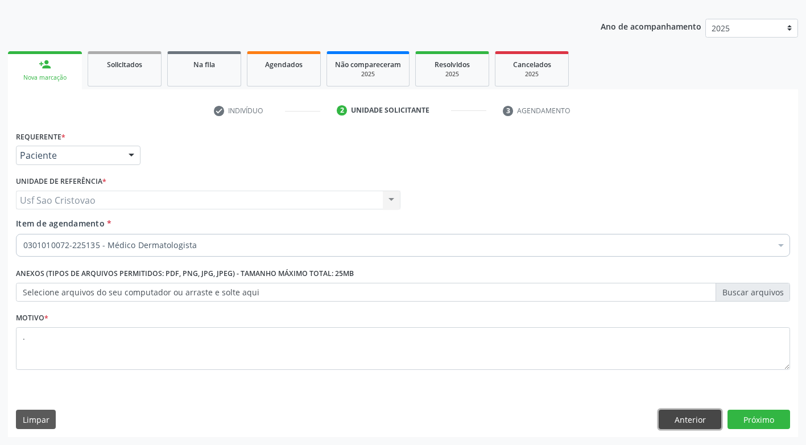
click at [708, 417] on button "Anterior" at bounding box center [690, 419] width 63 height 19
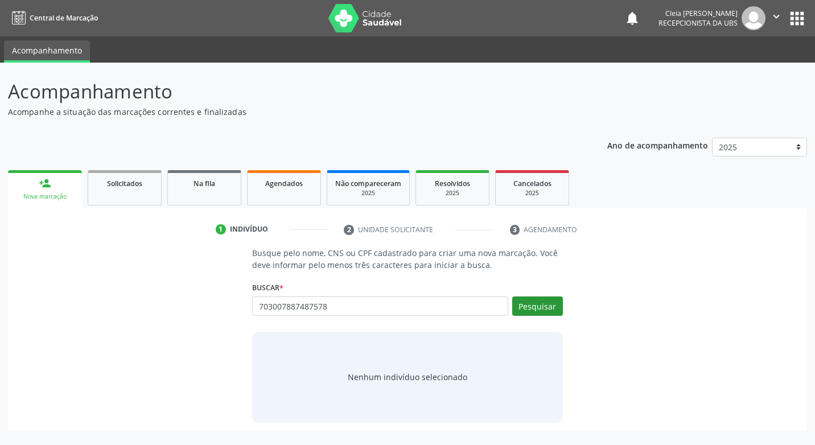
type input "703007887487578"
click at [527, 304] on button "Pesquisar" at bounding box center [537, 305] width 51 height 19
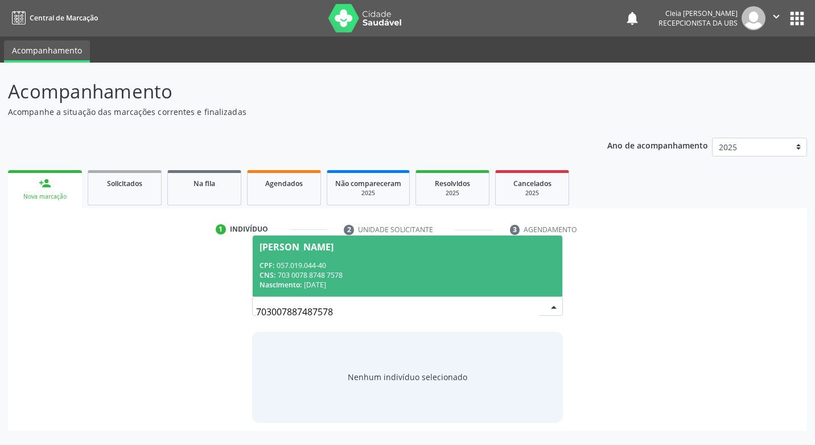
click at [391, 261] on div "CPF: 057.019.044-40" at bounding box center [406, 266] width 295 height 10
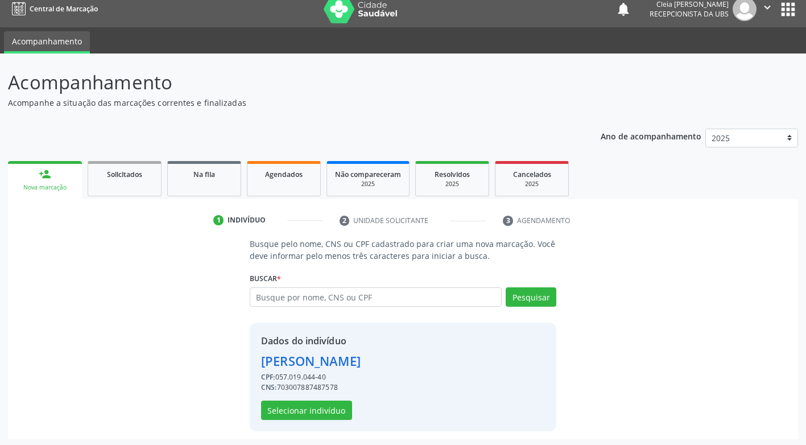
scroll to position [11, 0]
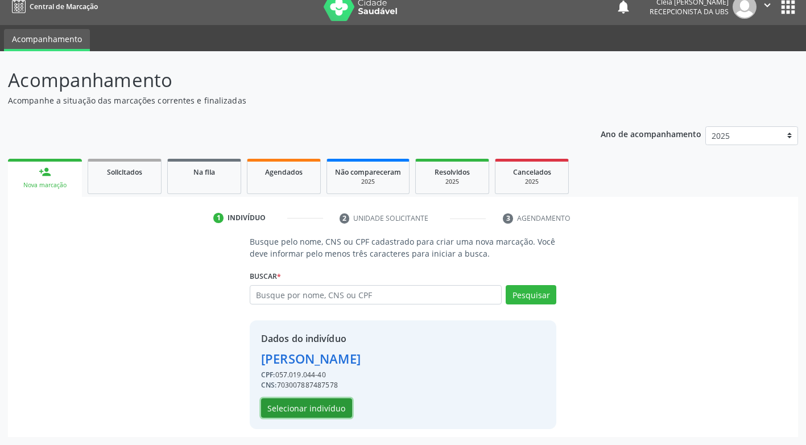
click at [302, 413] on button "Selecionar indivíduo" at bounding box center [306, 407] width 91 height 19
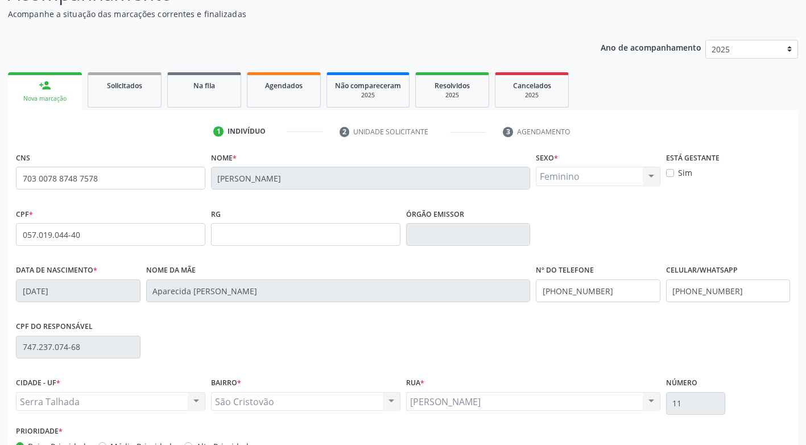
scroll to position [172, 0]
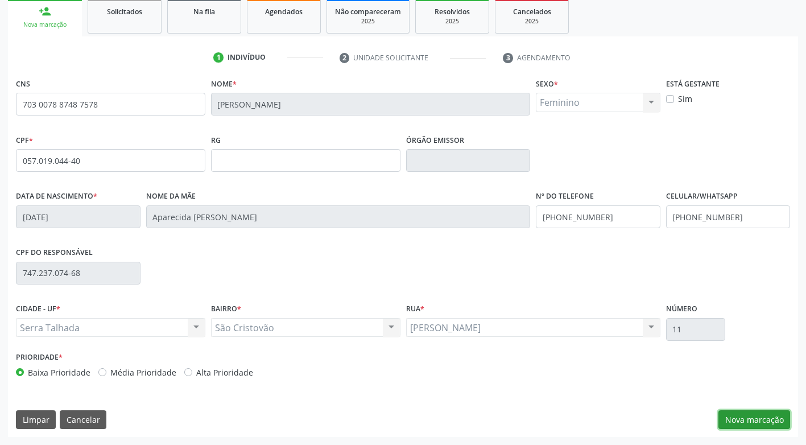
click at [761, 421] on button "Nova marcação" at bounding box center [755, 419] width 72 height 19
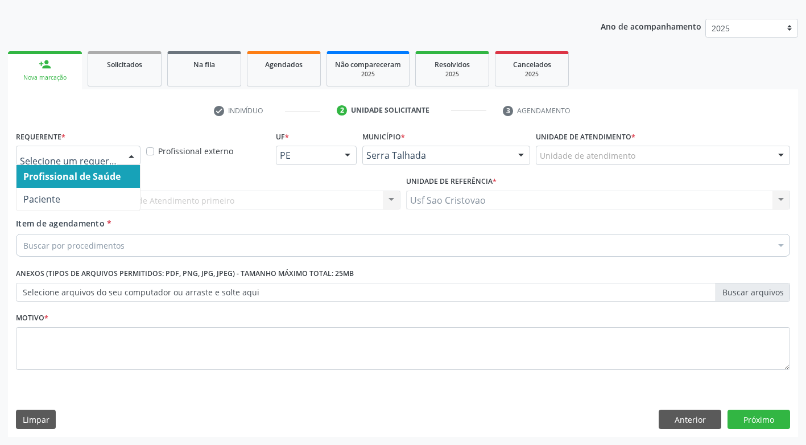
click at [134, 154] on div at bounding box center [131, 155] width 17 height 19
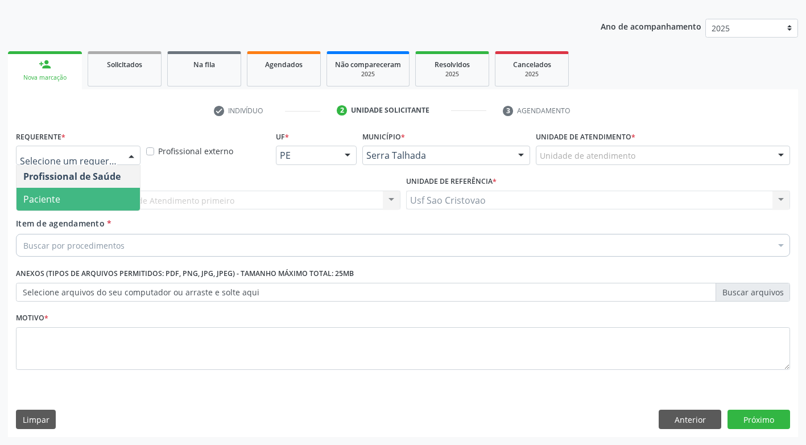
click at [128, 193] on span "Paciente" at bounding box center [78, 199] width 123 height 23
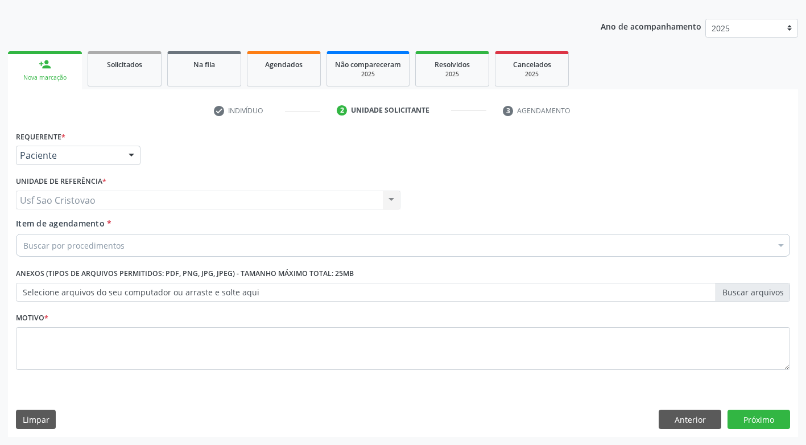
click at [139, 246] on div "Buscar por procedimentos" at bounding box center [403, 245] width 774 height 23
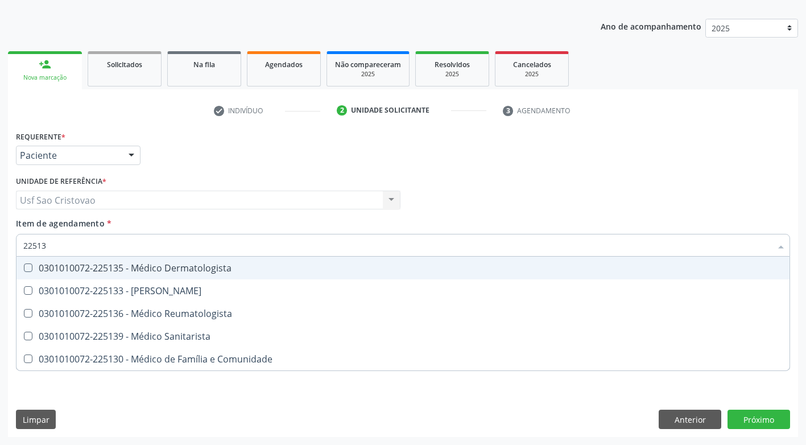
type input "225135"
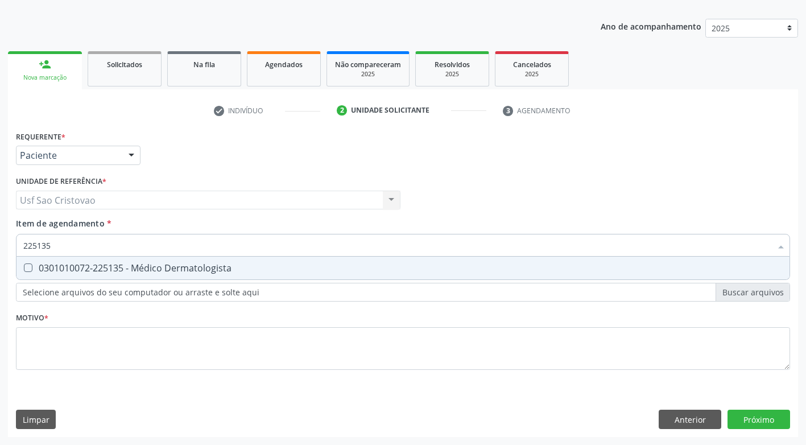
click at [26, 271] on Dermatologista at bounding box center [28, 267] width 9 height 9
click at [24, 271] on Dermatologista "checkbox" at bounding box center [20, 267] width 7 height 7
checkbox Dermatologista "true"
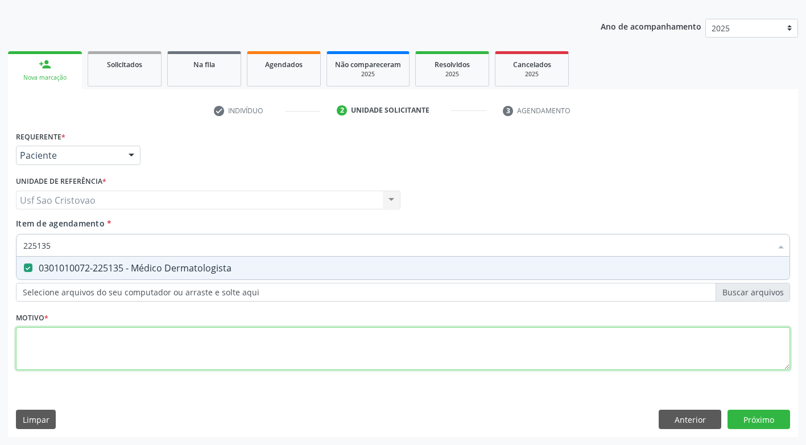
click at [90, 339] on div "Requerente * Paciente Profissional de Saúde Paciente Nenhum resultado encontrad…" at bounding box center [403, 257] width 774 height 258
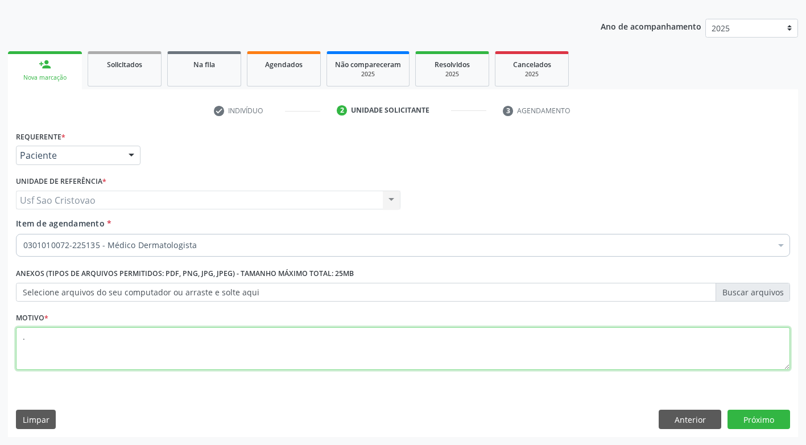
type textarea "."
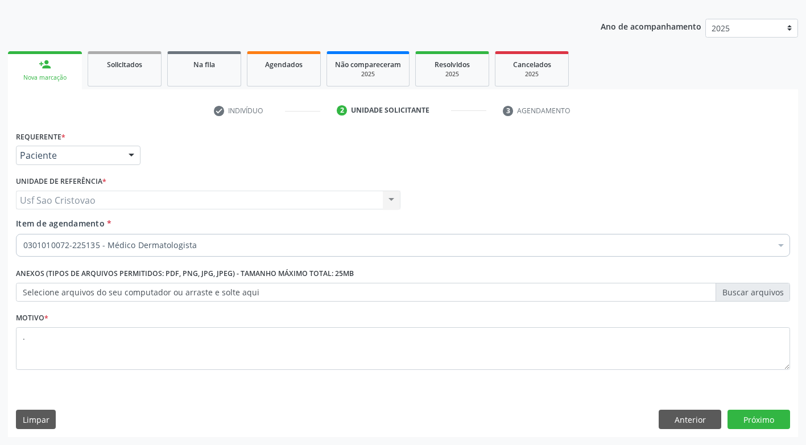
click at [381, 392] on div "Requerente * Paciente Profissional de Saúde Paciente Nenhum resultado encontrad…" at bounding box center [403, 282] width 790 height 309
click at [744, 419] on button "Próximo" at bounding box center [759, 419] width 63 height 19
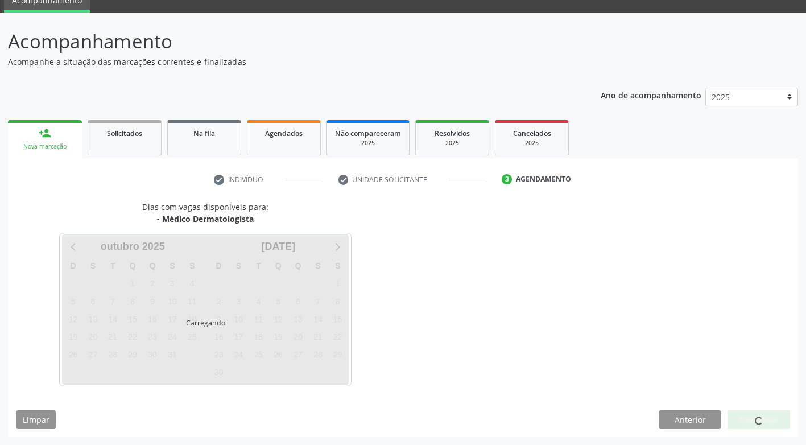
scroll to position [50, 0]
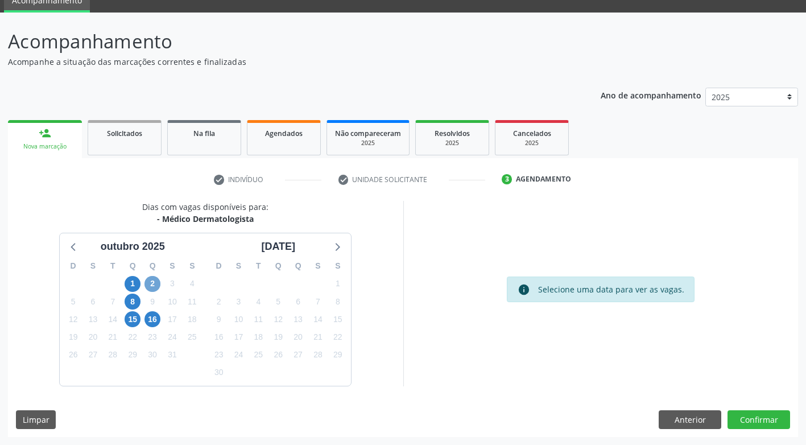
click at [154, 285] on span "2" at bounding box center [153, 284] width 16 height 16
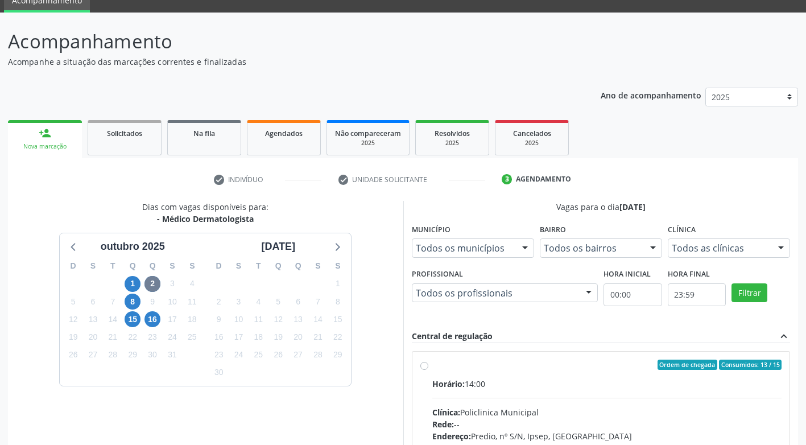
click at [432, 366] on label "Ordem de chegada Consumidos: 13 / 15 Horário: 14:00 Clínica: Policlinica Munici…" at bounding box center [607, 447] width 350 height 175
click at [424, 366] on input "Ordem de chegada Consumidos: 13 / 15 Horário: 14:00 Clínica: Policlinica Munici…" at bounding box center [425, 365] width 8 height 10
radio input "true"
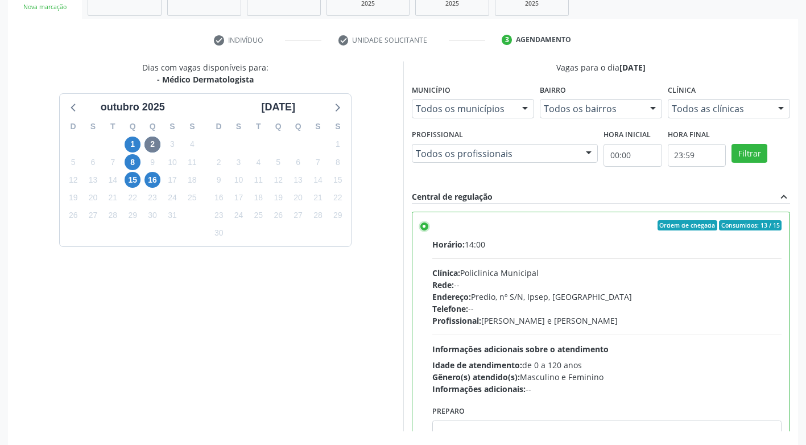
scroll to position [235, 0]
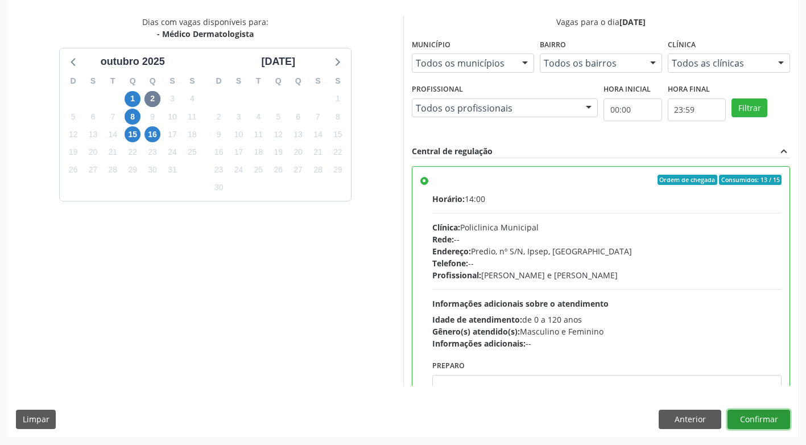
click at [745, 413] on button "Confirmar" at bounding box center [759, 419] width 63 height 19
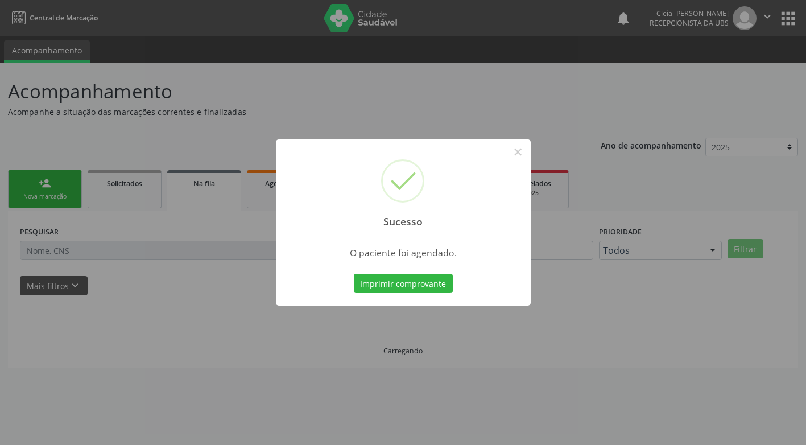
scroll to position [0, 0]
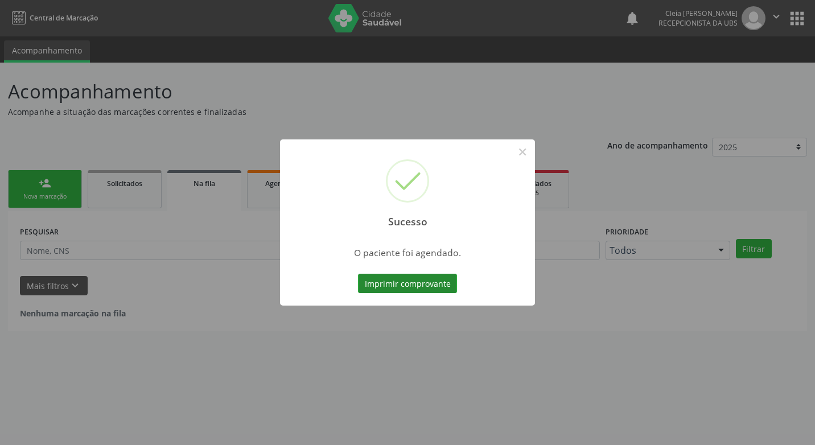
click at [366, 287] on button "Imprimir comprovante" at bounding box center [407, 283] width 99 height 19
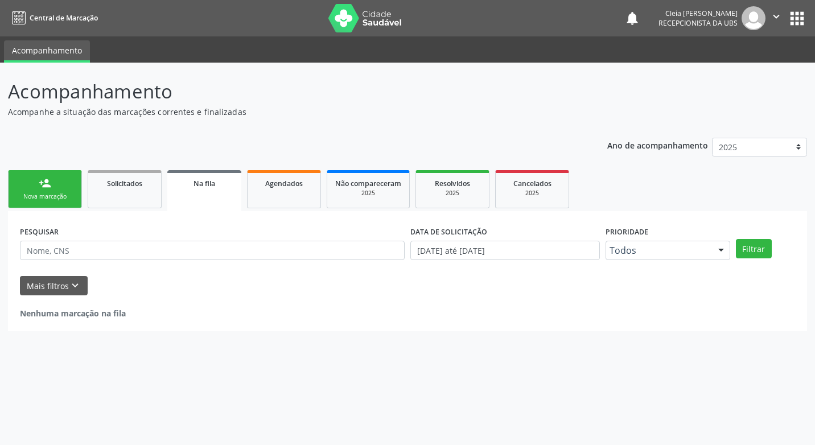
click at [52, 183] on link "person_add Nova marcação" at bounding box center [45, 189] width 74 height 38
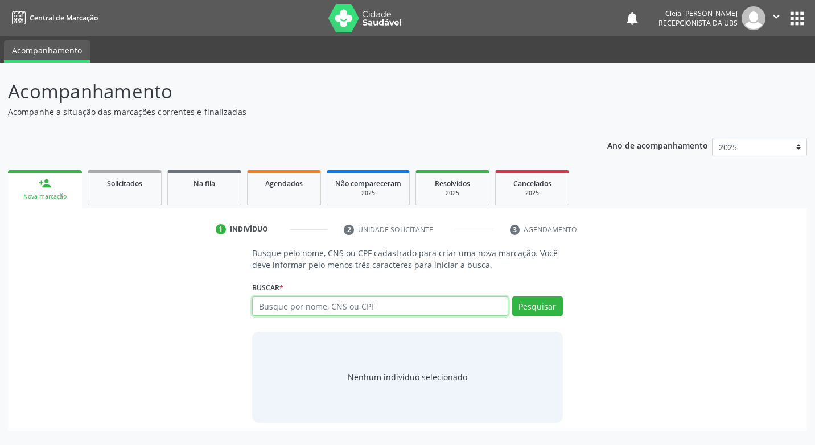
click at [314, 304] on input "text" at bounding box center [379, 305] width 255 height 19
type input "898002969463557"
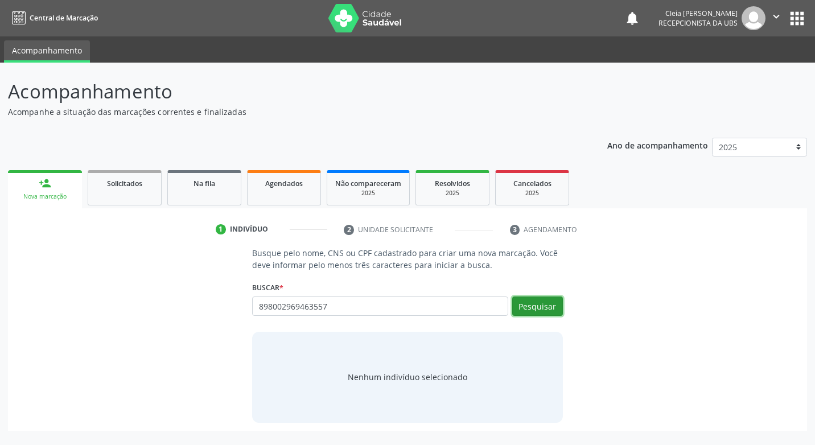
click at [531, 307] on button "Pesquisar" at bounding box center [537, 305] width 51 height 19
type input "898002969463557"
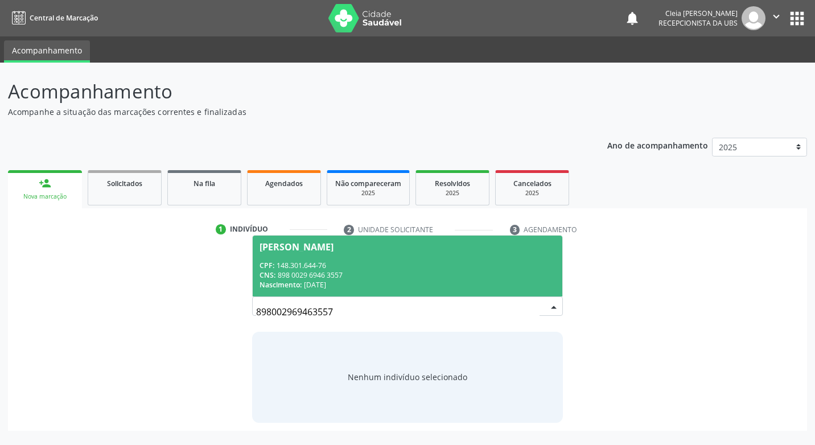
click at [337, 265] on div "CPF: 148.301.644-76" at bounding box center [406, 266] width 295 height 10
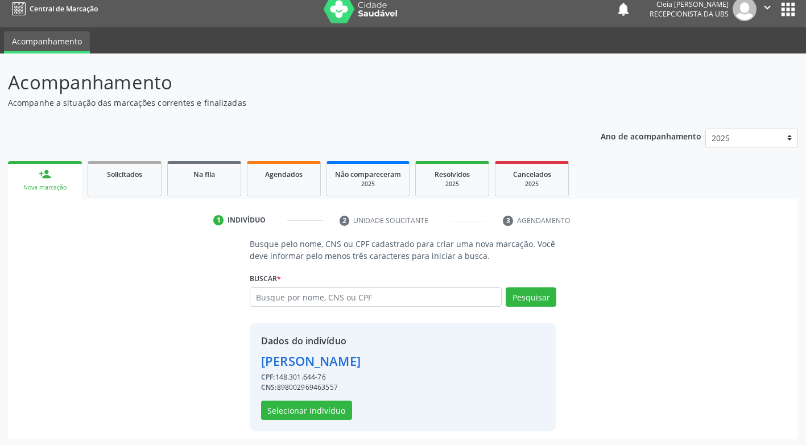
scroll to position [11, 0]
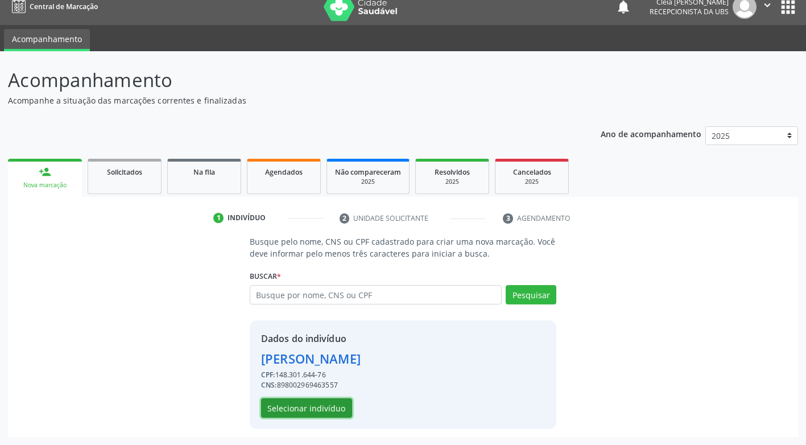
click at [312, 411] on button "Selecionar indivíduo" at bounding box center [306, 407] width 91 height 19
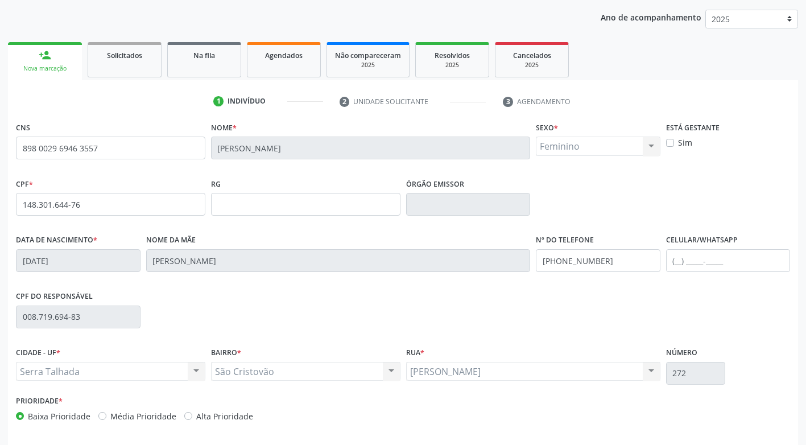
scroll to position [172, 0]
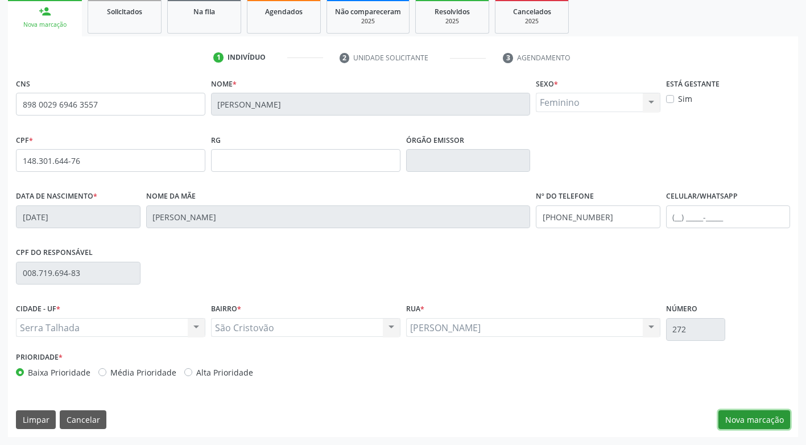
click at [772, 424] on button "Nova marcação" at bounding box center [755, 419] width 72 height 19
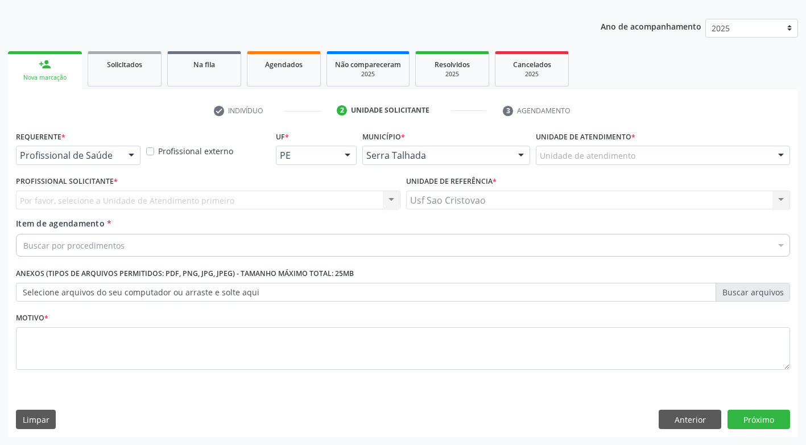
click at [133, 245] on div "Buscar por procedimentos" at bounding box center [403, 245] width 774 height 23
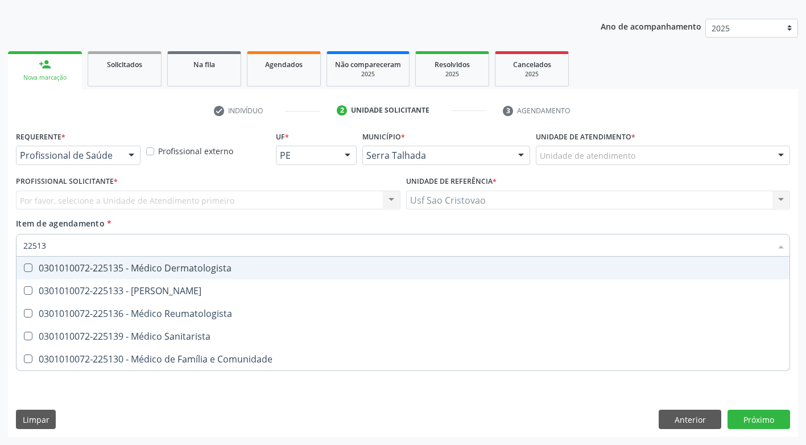
type input "225135"
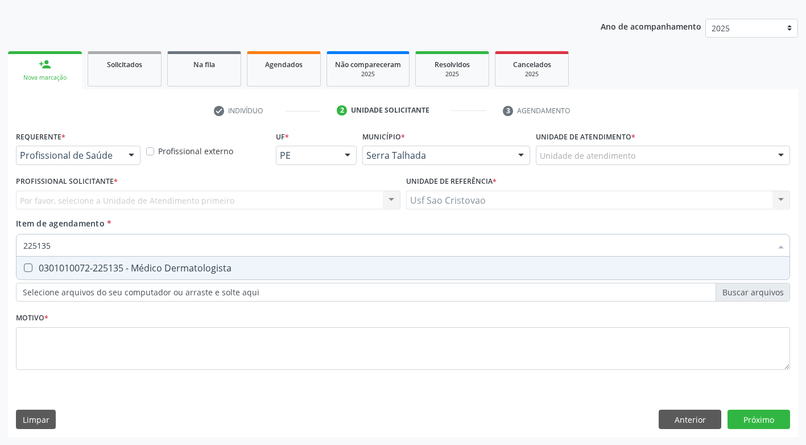
click at [30, 267] on Dermatologista at bounding box center [28, 267] width 9 height 9
click at [24, 267] on Dermatologista "checkbox" at bounding box center [20, 267] width 7 height 7
checkbox Dermatologista "true"
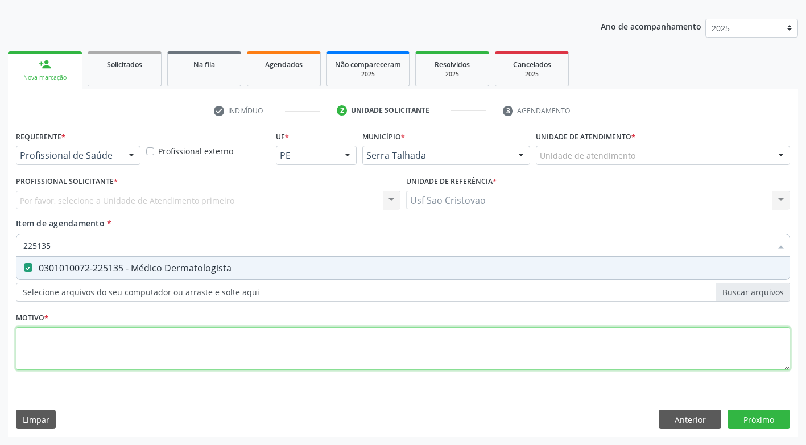
click at [88, 344] on div "Requerente * Profissional de Saúde Profissional de Saúde Paciente Nenhum result…" at bounding box center [403, 257] width 774 height 258
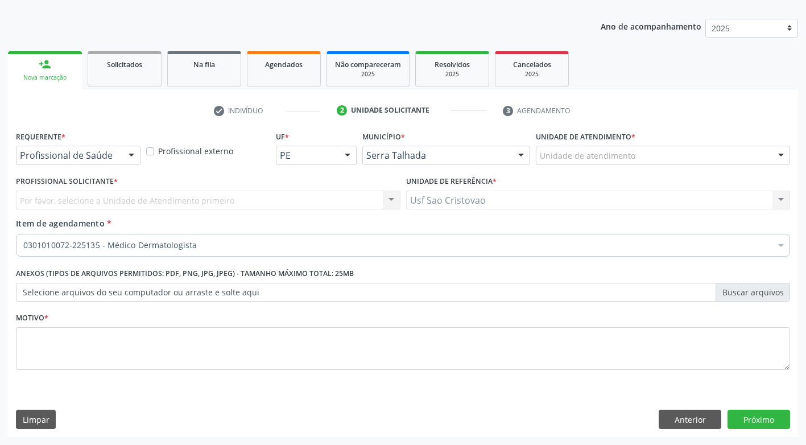
click at [417, 403] on div "Requerente * Profissional de Saúde Profissional de Saúde Paciente Nenhum result…" at bounding box center [403, 282] width 790 height 309
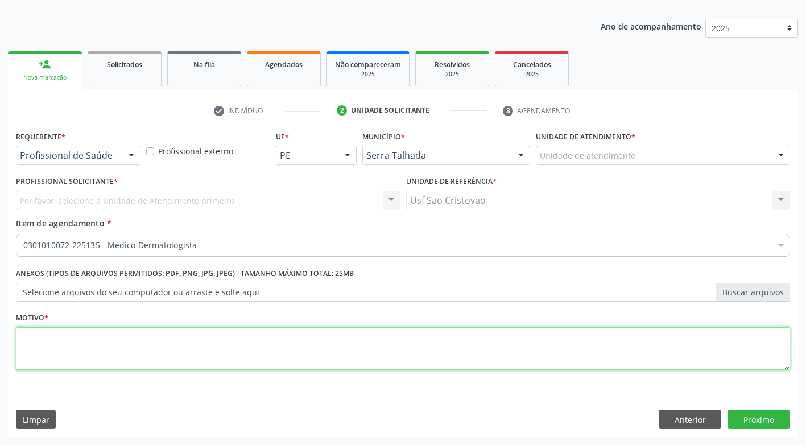
click at [406, 359] on textarea at bounding box center [403, 348] width 774 height 43
type textarea "."
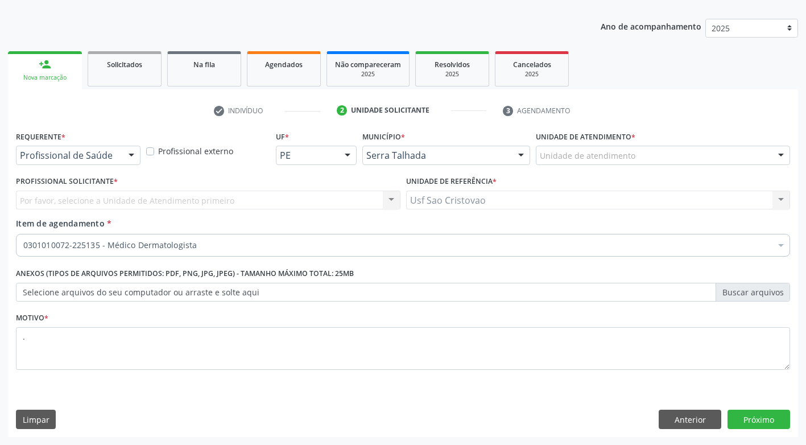
drag, startPoint x: 492, startPoint y: 397, endPoint x: 517, endPoint y: 387, distance: 26.8
click at [492, 397] on div "Requerente * Profissional de Saúde Profissional de Saúde Paciente Nenhum result…" at bounding box center [403, 282] width 790 height 309
click at [777, 421] on button "Próximo" at bounding box center [759, 419] width 63 height 19
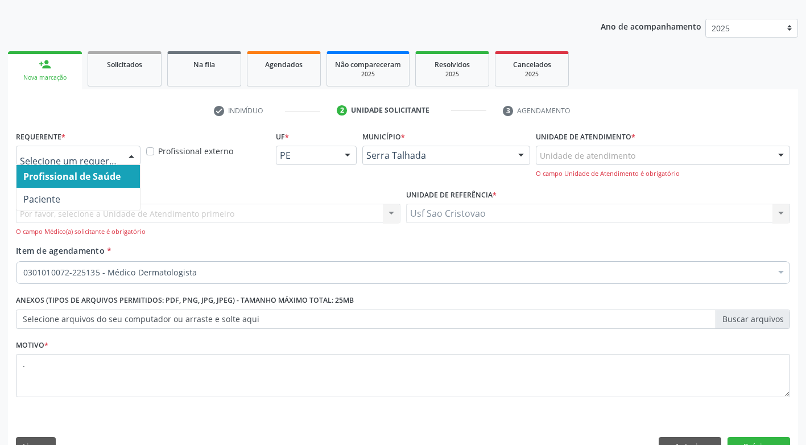
click at [133, 154] on div at bounding box center [131, 155] width 17 height 19
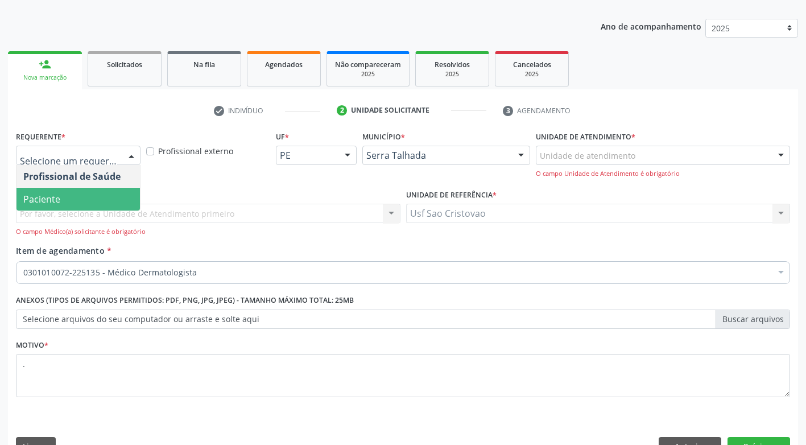
click at [126, 193] on span "Paciente" at bounding box center [78, 199] width 123 height 23
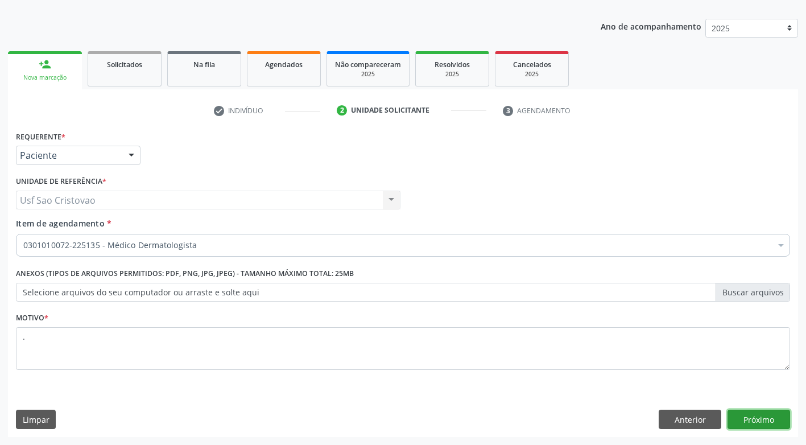
click at [761, 424] on button "Próximo" at bounding box center [759, 419] width 63 height 19
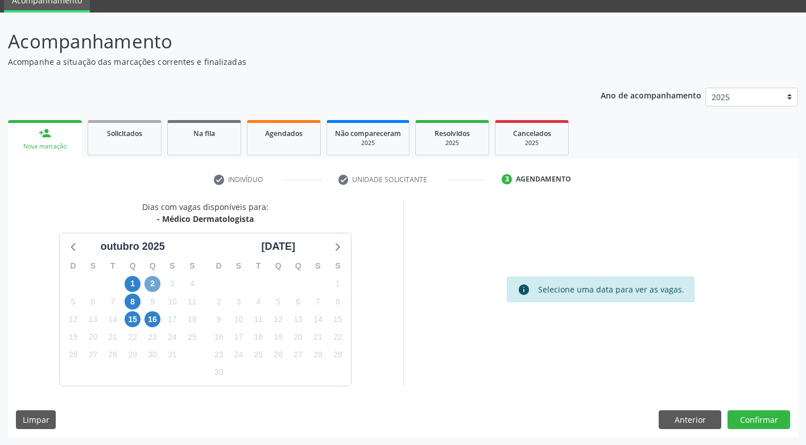
click at [150, 283] on span "2" at bounding box center [153, 284] width 16 height 16
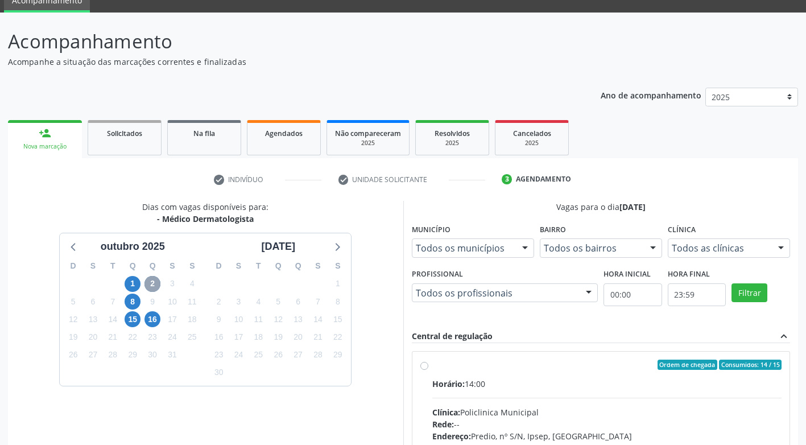
scroll to position [107, 0]
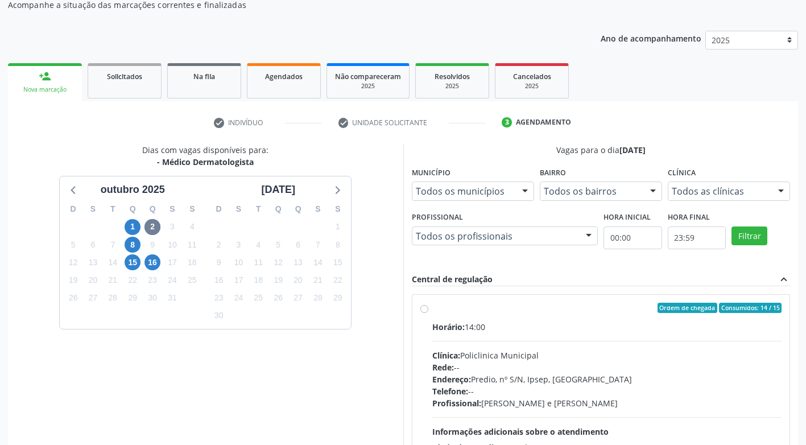
click at [432, 311] on label "Ordem de chegada Consumidos: 14 / 15 Horário: 14:00 Clínica: Policlinica Munici…" at bounding box center [607, 390] width 350 height 175
click at [426, 311] on input "Ordem de chegada Consumidos: 14 / 15 Horário: 14:00 Clínica: Policlinica Munici…" at bounding box center [425, 308] width 8 height 10
radio input "true"
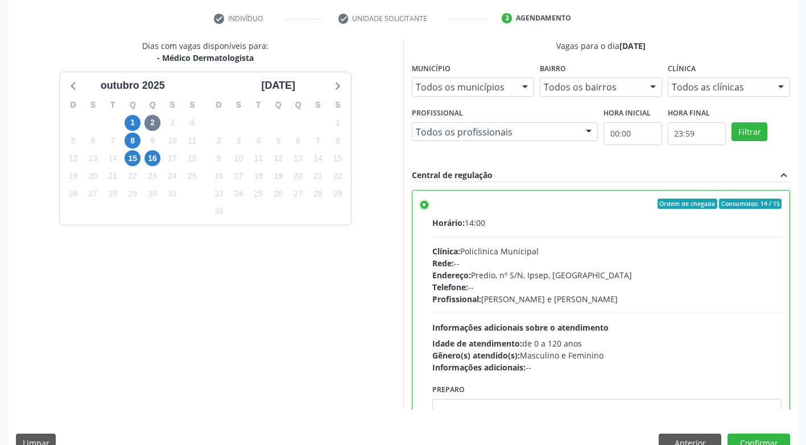
scroll to position [235, 0]
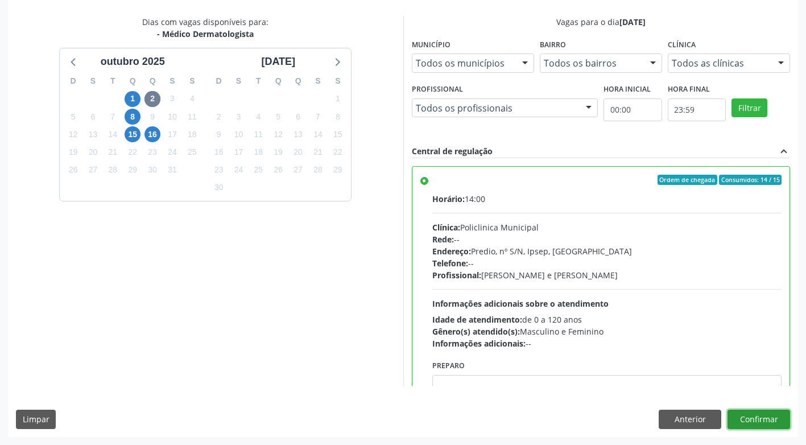
click at [757, 425] on button "Confirmar" at bounding box center [759, 419] width 63 height 19
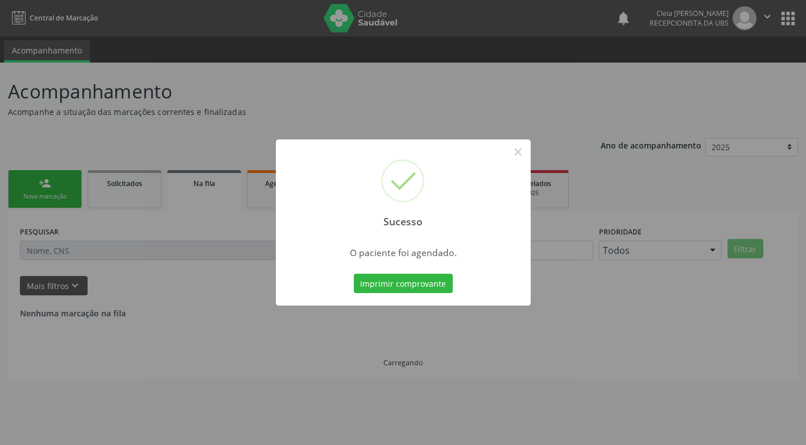
scroll to position [0, 0]
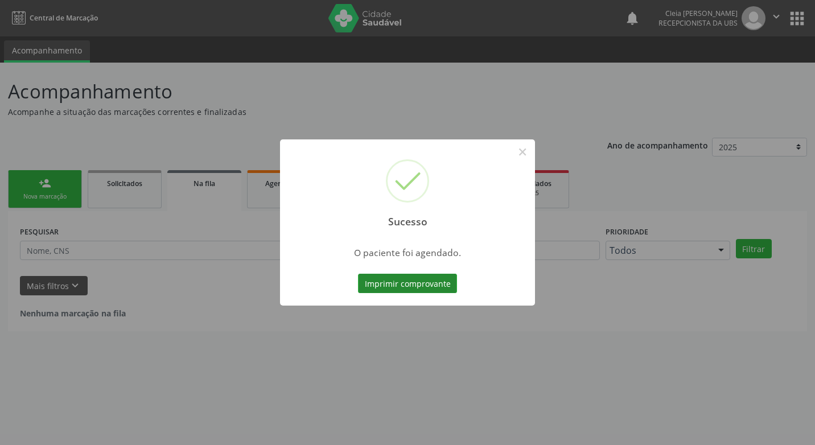
click at [427, 288] on button "Imprimir comprovante" at bounding box center [407, 283] width 99 height 19
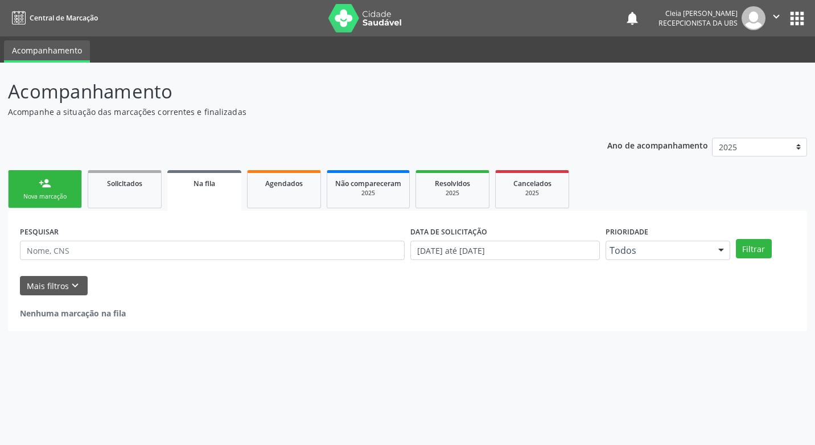
click at [67, 197] on div "Nova marcação" at bounding box center [45, 196] width 57 height 9
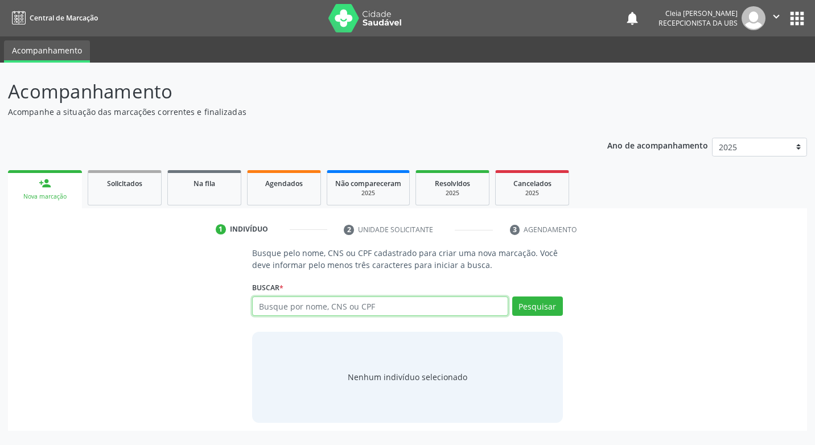
click at [395, 307] on input "text" at bounding box center [379, 305] width 255 height 19
type input "74411292491"
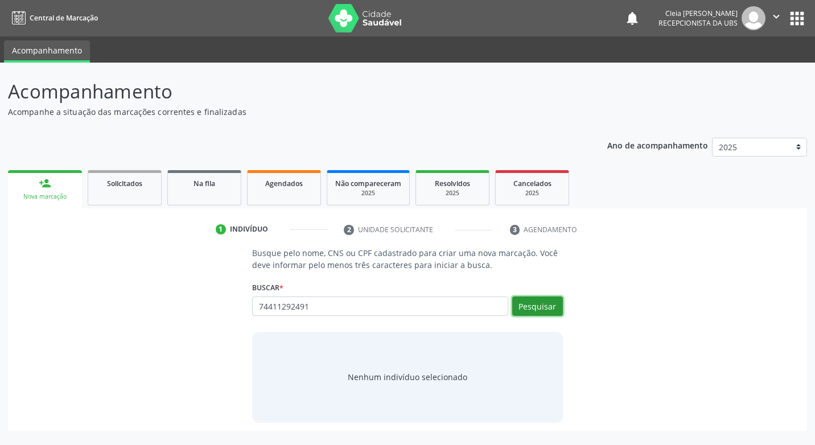
click at [537, 311] on button "Pesquisar" at bounding box center [537, 305] width 51 height 19
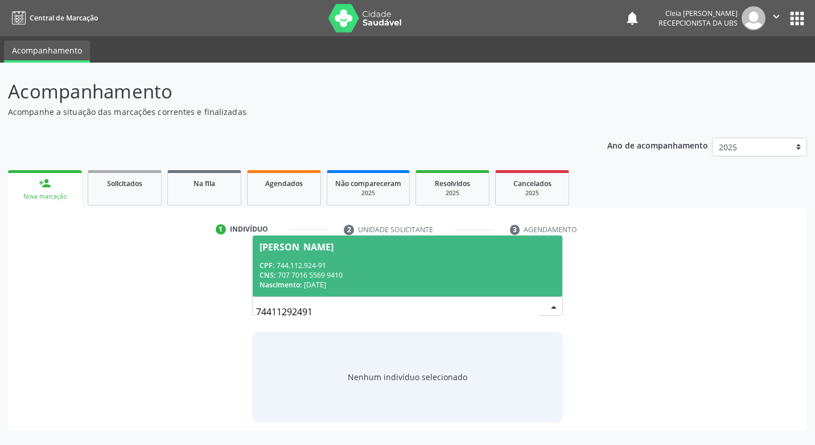
click at [428, 271] on div "CNS: 707 7016 5569 9410" at bounding box center [406, 275] width 295 height 10
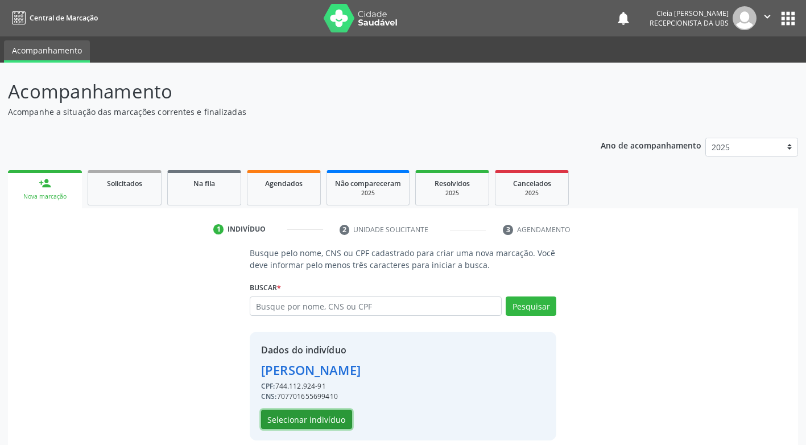
click at [330, 422] on button "Selecionar indivíduo" at bounding box center [306, 419] width 91 height 19
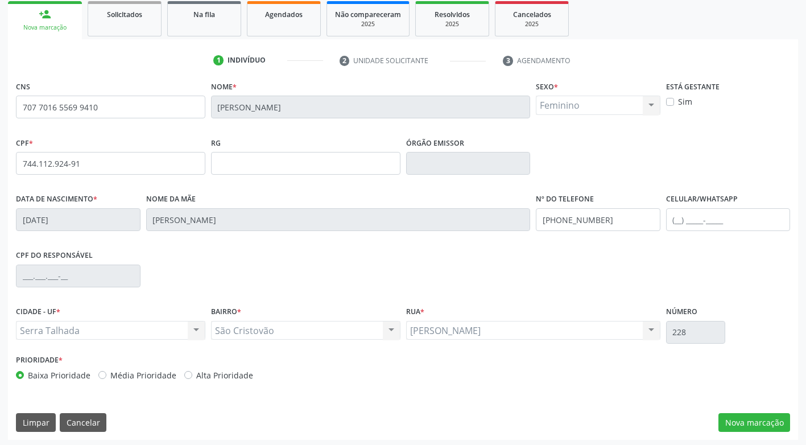
scroll to position [172, 0]
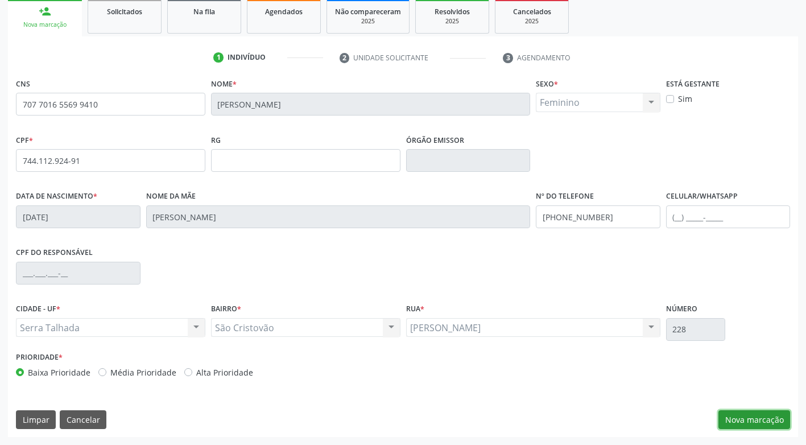
click at [748, 415] on button "Nova marcação" at bounding box center [755, 419] width 72 height 19
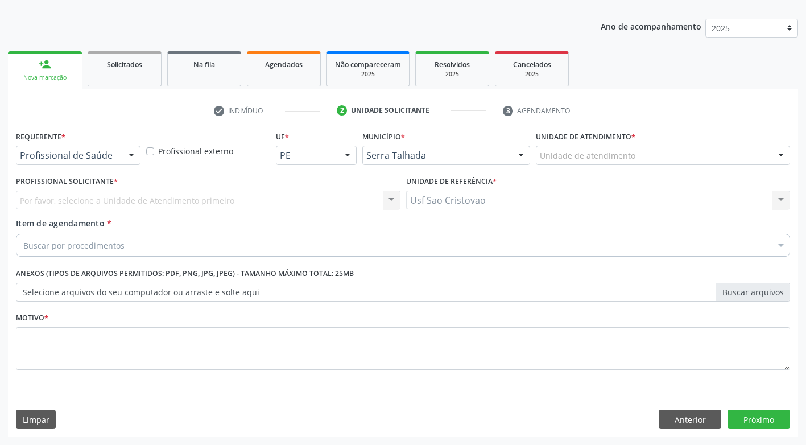
scroll to position [119, 0]
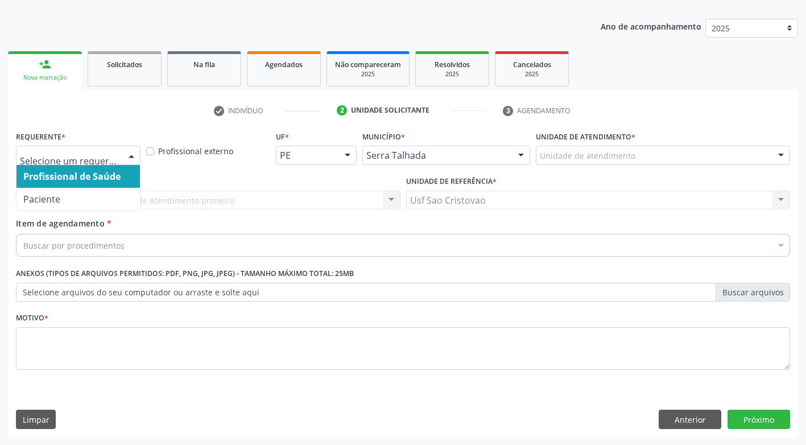
click at [137, 156] on div at bounding box center [131, 155] width 17 height 19
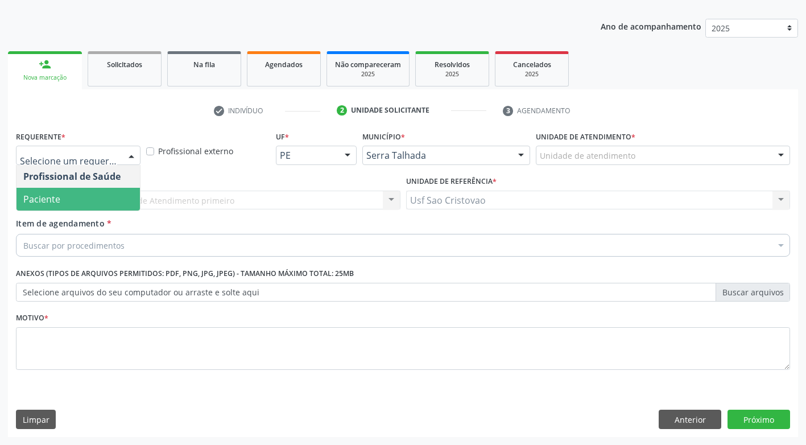
click at [129, 201] on span "Paciente" at bounding box center [78, 199] width 123 height 23
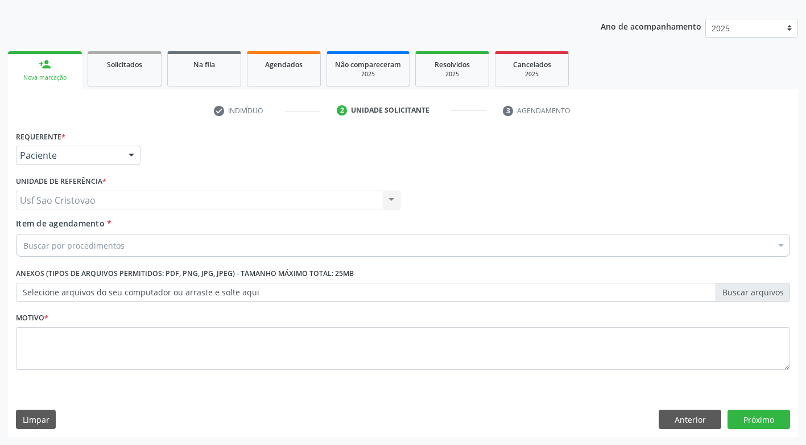
click at [153, 244] on div "Buscar por procedimentos" at bounding box center [403, 245] width 774 height 23
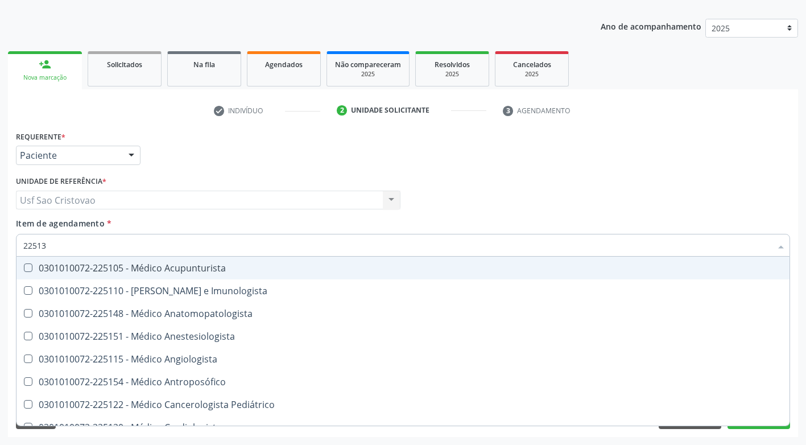
type input "225135"
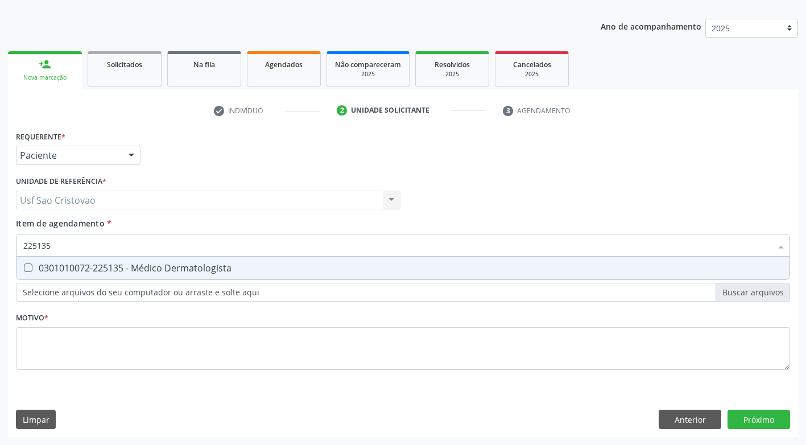
click at [25, 269] on Dermatologista at bounding box center [28, 267] width 9 height 9
click at [24, 269] on Dermatologista "checkbox" at bounding box center [20, 267] width 7 height 7
checkbox Dermatologista "true"
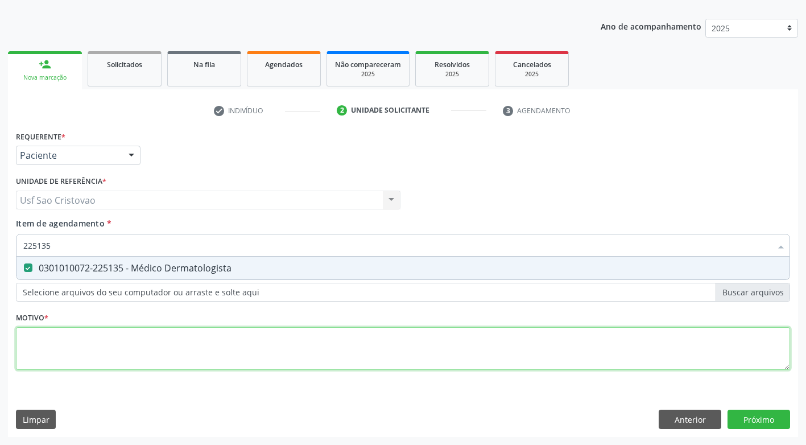
click at [115, 337] on div "Requerente * Paciente Profissional de Saúde Paciente Nenhum resultado encontrad…" at bounding box center [403, 257] width 774 height 258
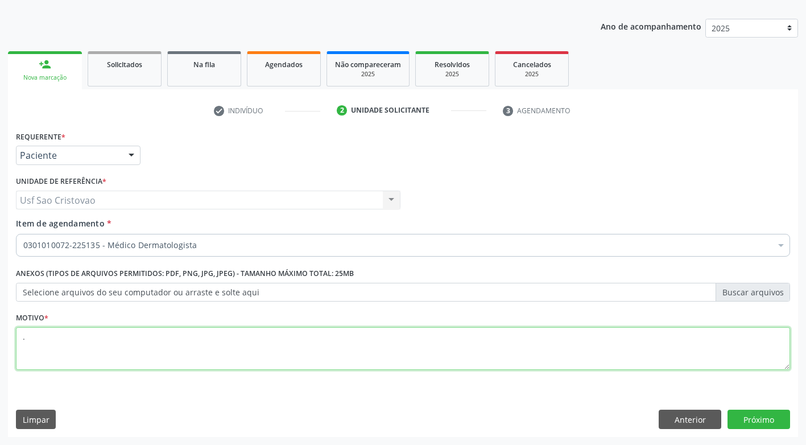
type textarea "."
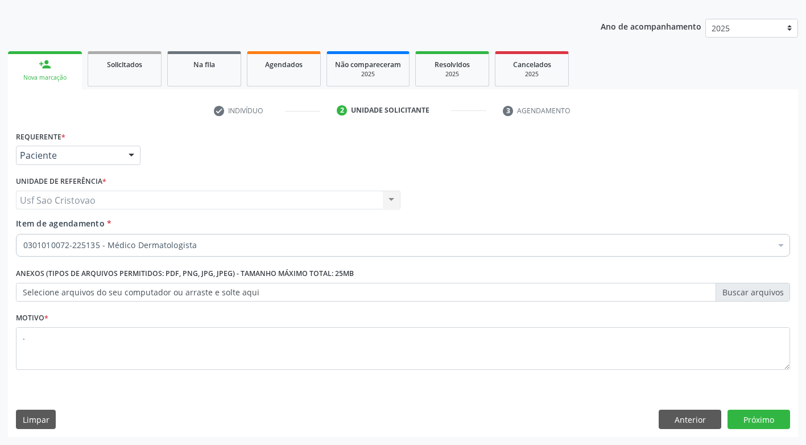
click at [435, 423] on div "Limpar Anterior Próximo" at bounding box center [403, 419] width 774 height 19
click at [767, 423] on button "Próximo" at bounding box center [759, 419] width 63 height 19
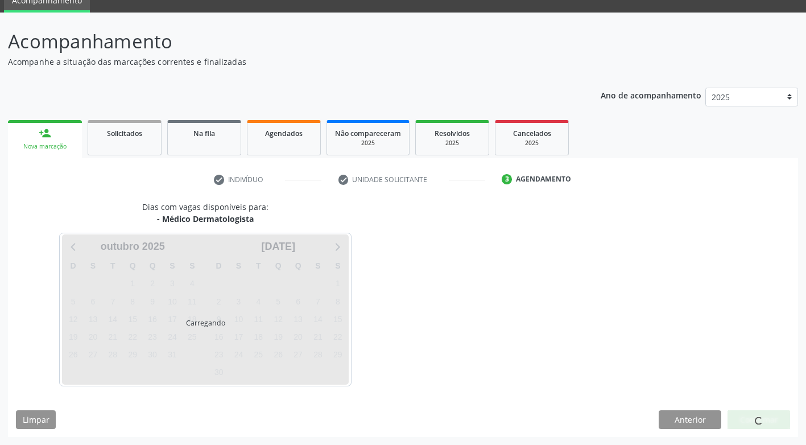
scroll to position [50, 0]
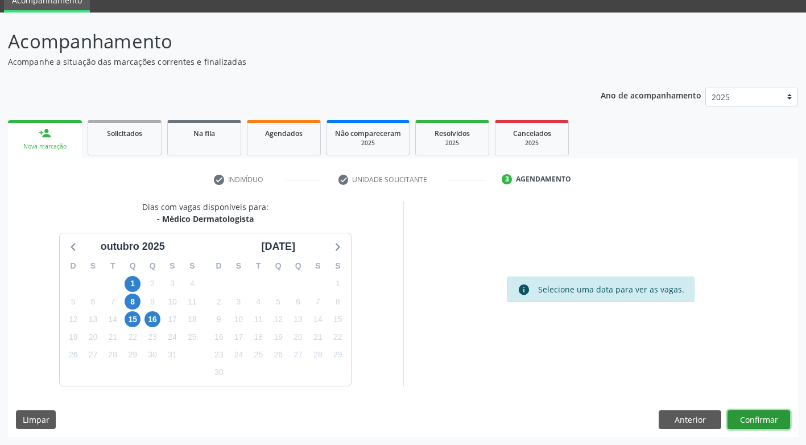
click at [777, 423] on button "Confirmar" at bounding box center [759, 419] width 63 height 19
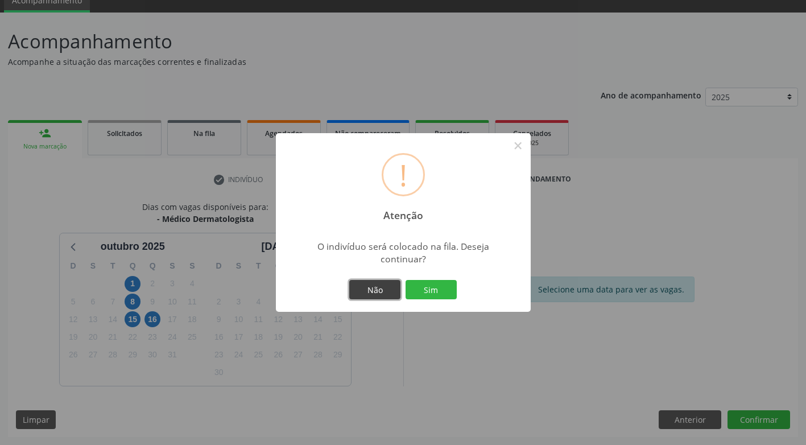
click at [386, 285] on button "Não" at bounding box center [374, 289] width 51 height 19
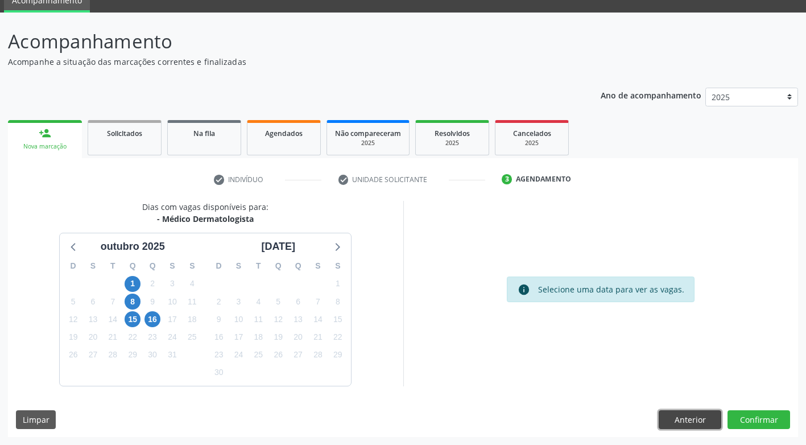
click at [700, 424] on button "Anterior" at bounding box center [690, 419] width 63 height 19
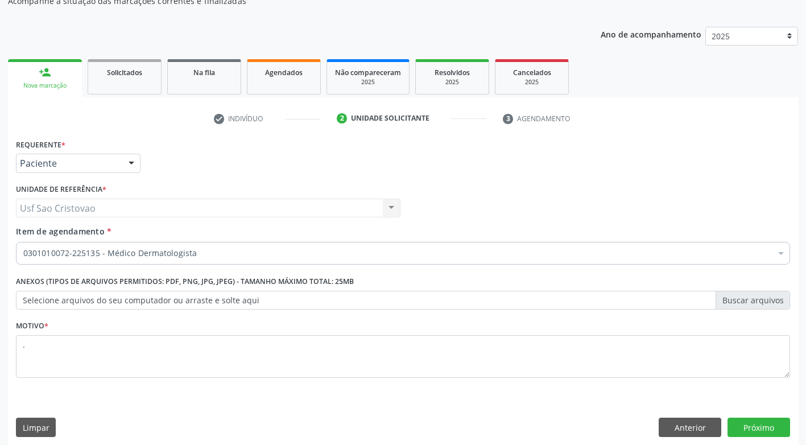
scroll to position [119, 0]
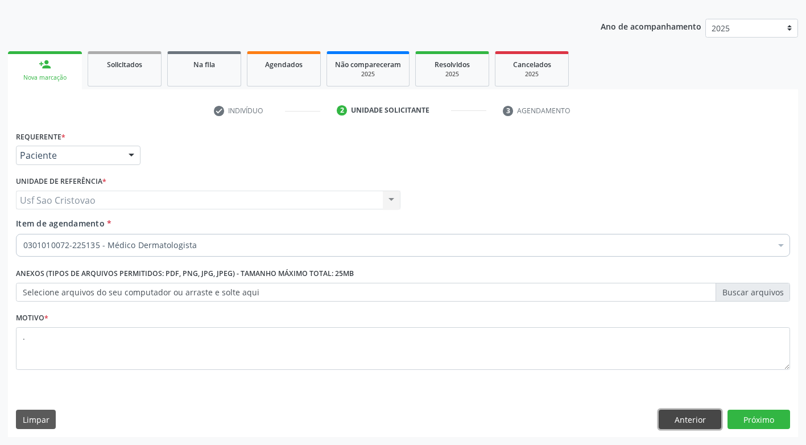
click at [703, 415] on button "Anterior" at bounding box center [690, 419] width 63 height 19
